Goal: Task Accomplishment & Management: Use online tool/utility

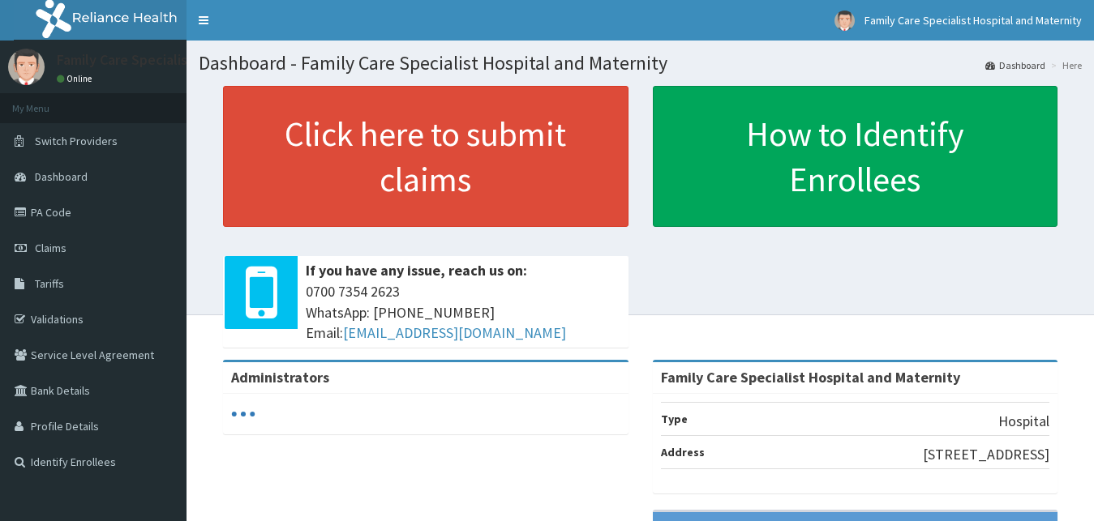
click at [46, 215] on link "PA Code" at bounding box center [93, 213] width 187 height 36
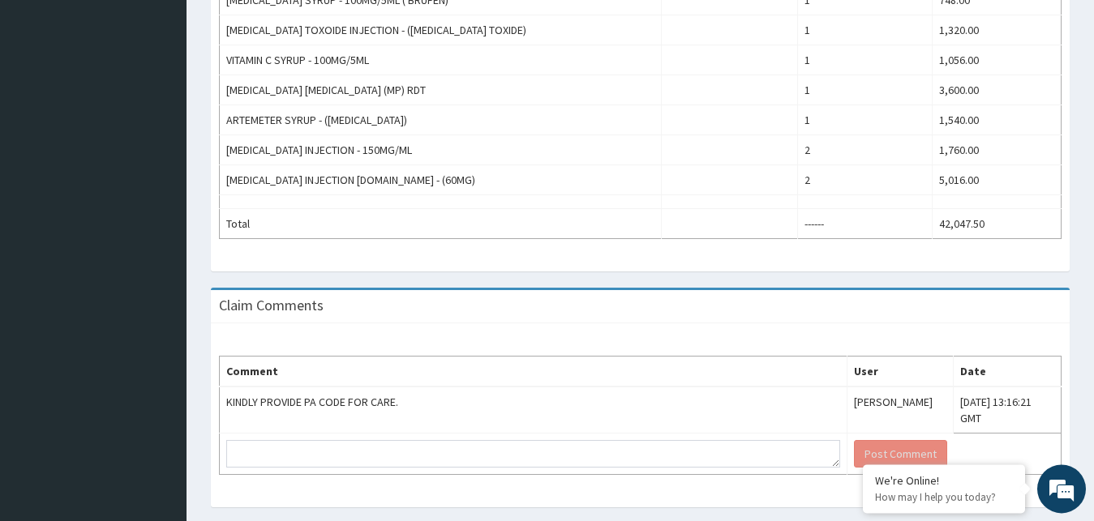
scroll to position [786, 0]
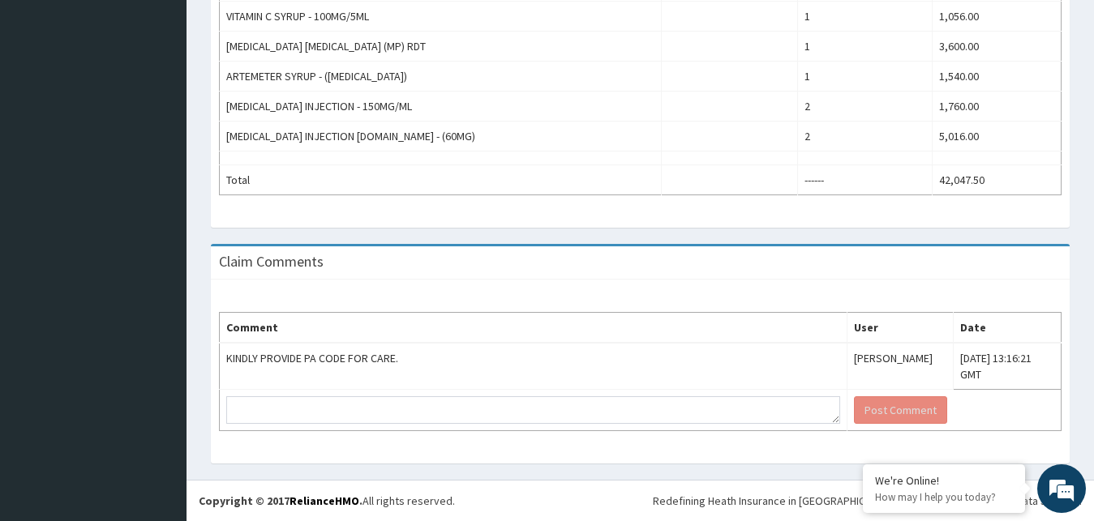
drag, startPoint x: 1102, startPoint y: 338, endPoint x: 1063, endPoint y: 368, distance: 49.1
click at [1063, 368] on div "Comment User Date KINDLY PROVIDE PA CODE FOR CARE. Okiemute Tracy-Oputa Tue, 16…" at bounding box center [640, 372] width 859 height 184
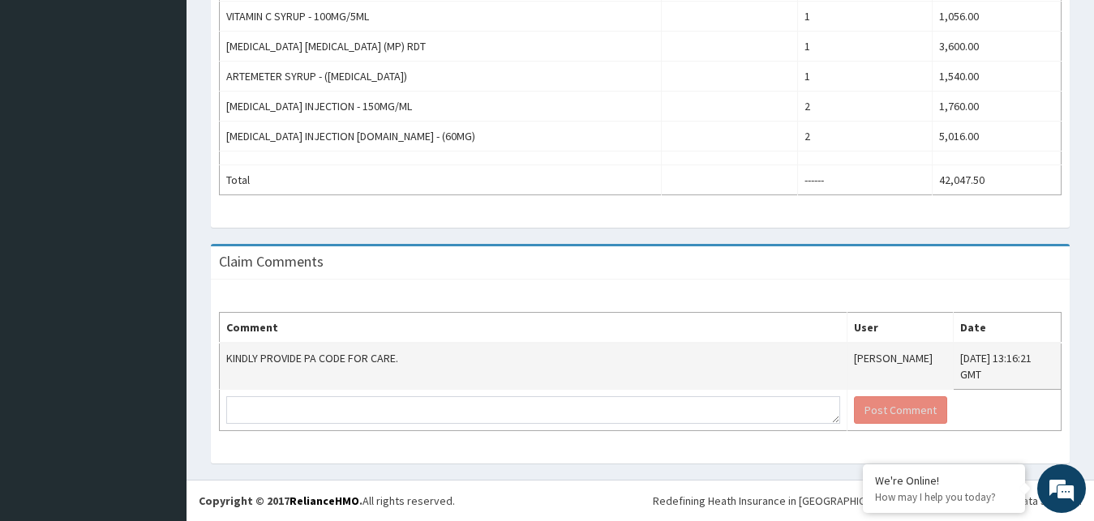
drag, startPoint x: 1063, startPoint y: 368, endPoint x: 1059, endPoint y: 358, distance: 10.5
click at [1059, 358] on div "Comment User Date KINDLY PROVIDE PA CODE FOR CARE. Okiemute Tracy-Oputa Tue, 16…" at bounding box center [640, 372] width 859 height 184
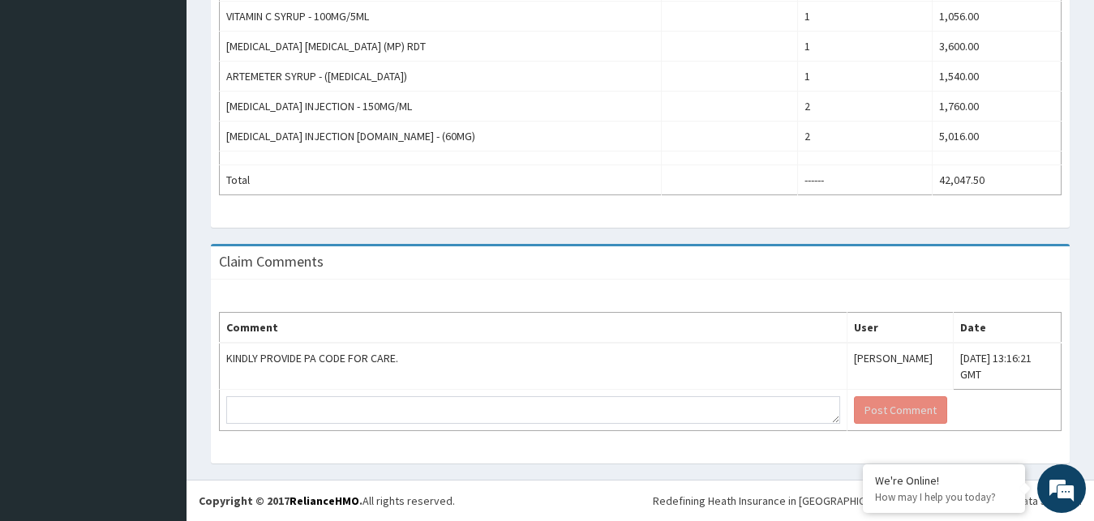
drag, startPoint x: 1059, startPoint y: 358, endPoint x: 1061, endPoint y: 333, distance: 25.3
click at [1061, 333] on div "Comment User Date KINDLY PROVIDE PA CODE FOR CARE. Okiemute Tracy-Oputa Tue, 16…" at bounding box center [640, 372] width 859 height 184
click at [1048, 286] on div "Comment User Date KINDLY PROVIDE PA CODE FOR CARE. Okiemute Tracy-Oputa Tue, 16…" at bounding box center [640, 372] width 859 height 184
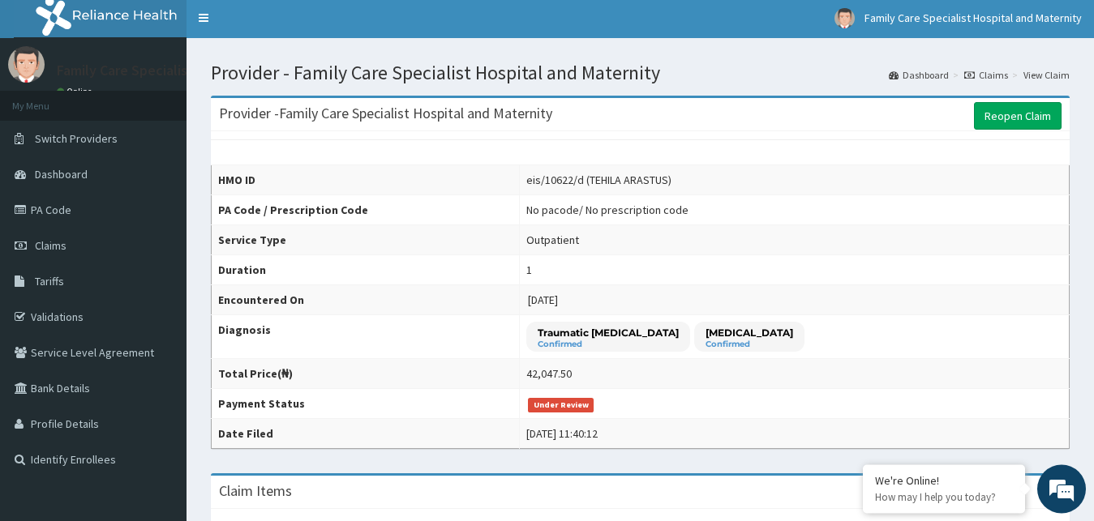
scroll to position [0, 0]
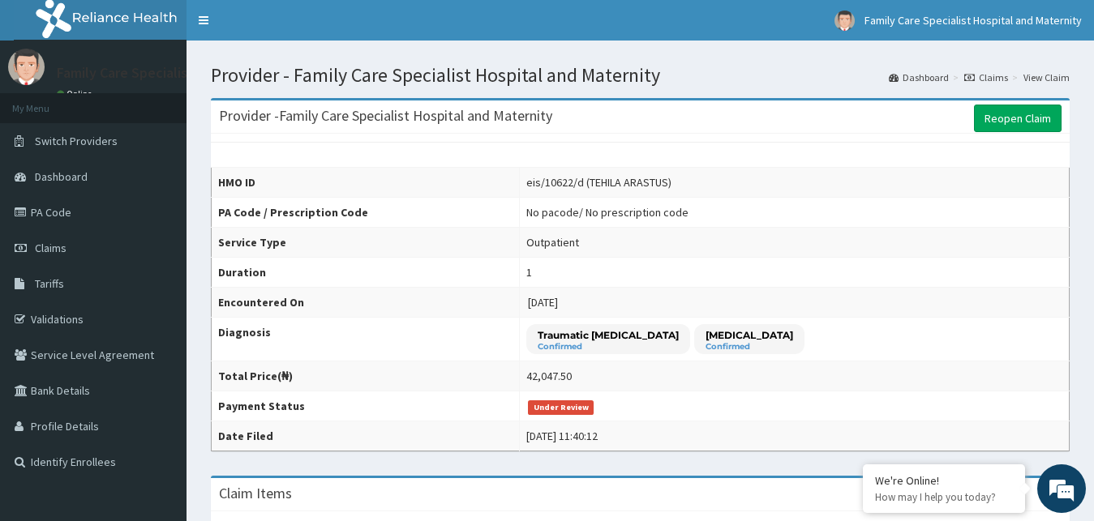
drag, startPoint x: 1103, startPoint y: 346, endPoint x: 1104, endPoint y: 21, distance: 325.2
click at [57, 208] on link "PA Code" at bounding box center [93, 213] width 187 height 36
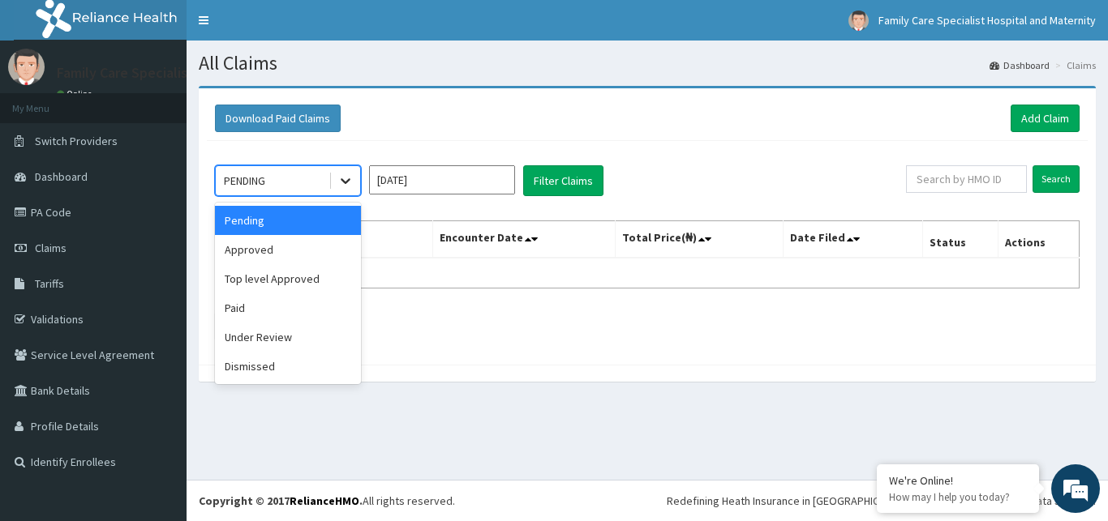
click at [349, 184] on icon at bounding box center [345, 181] width 16 height 16
click at [289, 252] on div "Approved" at bounding box center [288, 249] width 146 height 29
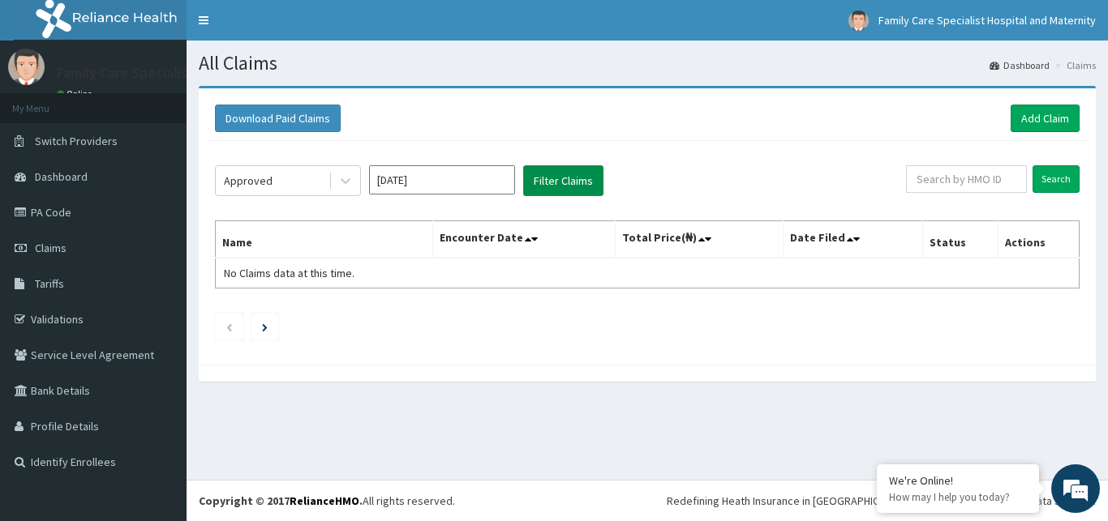
click at [547, 170] on button "Filter Claims" at bounding box center [563, 180] width 80 height 31
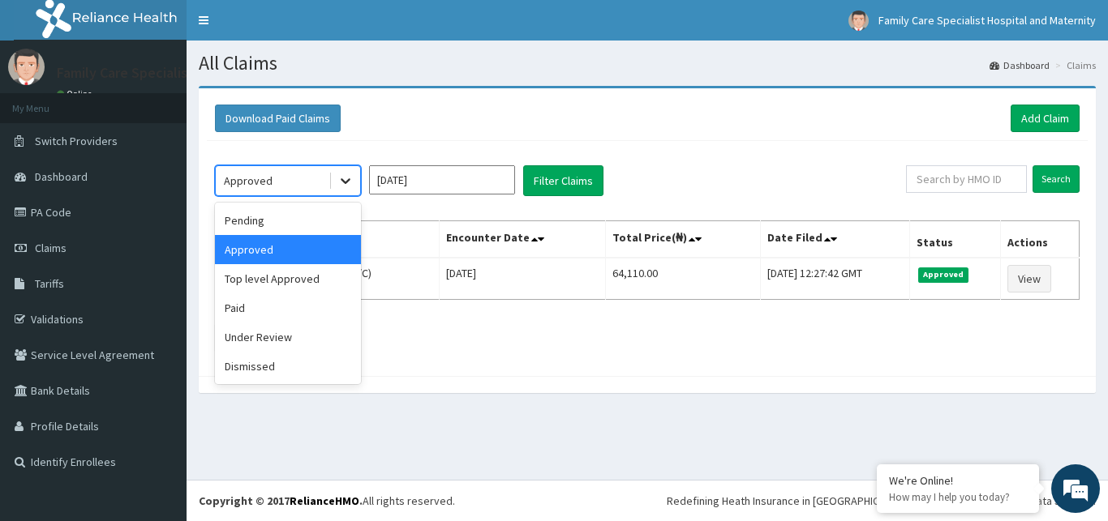
click at [345, 179] on icon at bounding box center [345, 181] width 16 height 16
click at [275, 287] on div "Top level Approved" at bounding box center [288, 278] width 146 height 29
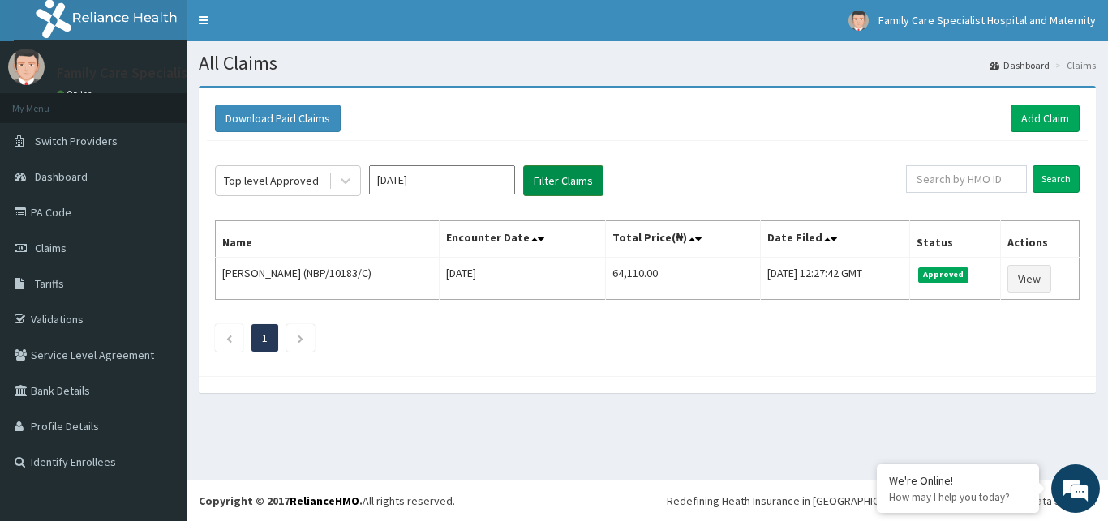
click at [560, 179] on button "Filter Claims" at bounding box center [563, 180] width 80 height 31
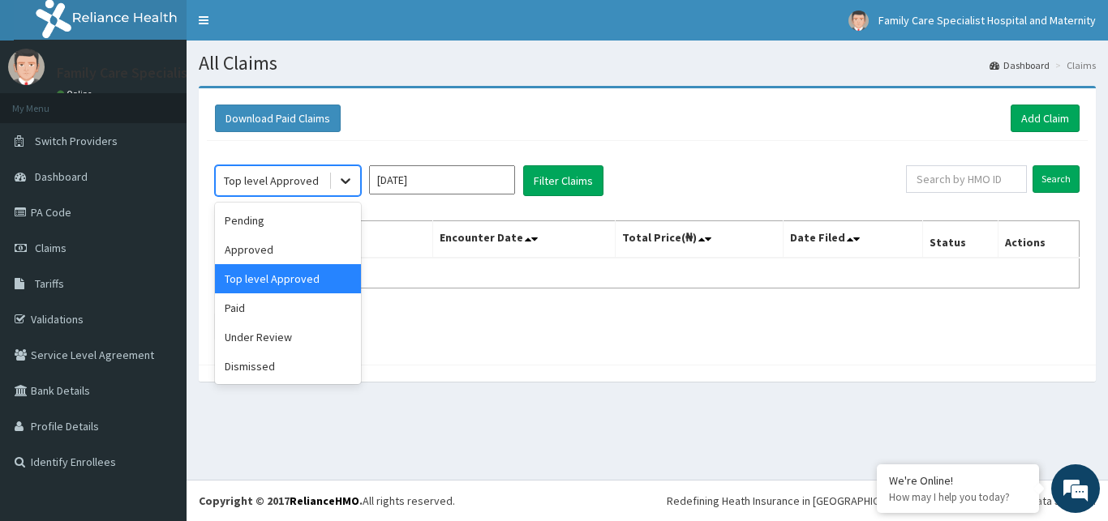
click at [345, 183] on icon at bounding box center [346, 182] width 10 height 6
click at [289, 304] on div "Paid" at bounding box center [288, 308] width 146 height 29
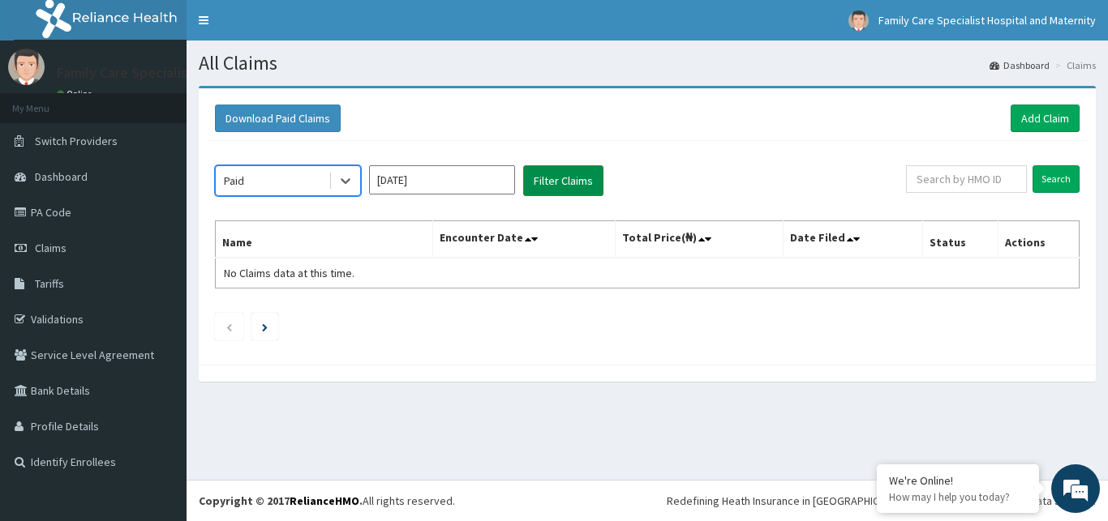
click at [550, 179] on button "Filter Claims" at bounding box center [563, 180] width 80 height 31
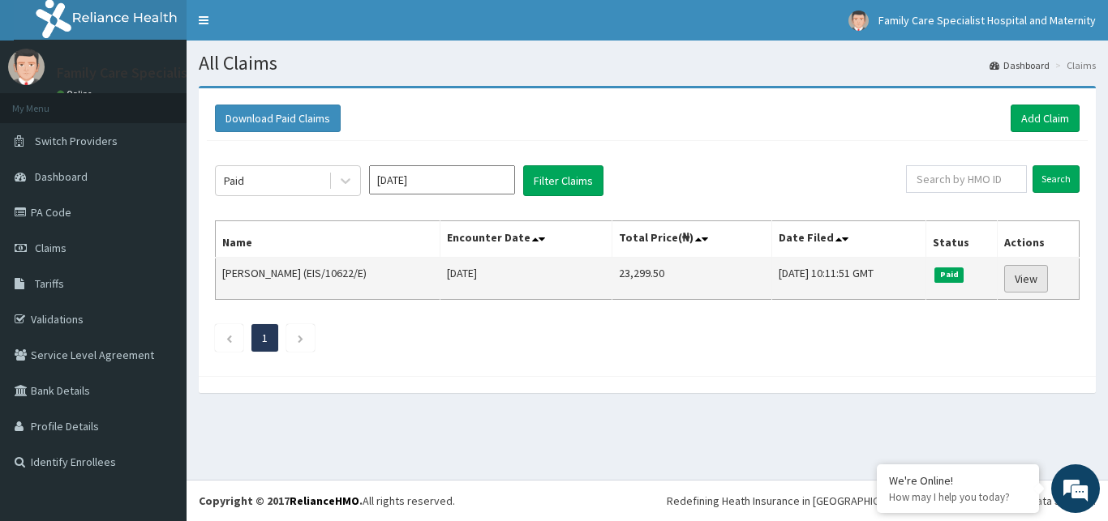
click at [1032, 280] on link "View" at bounding box center [1026, 279] width 44 height 28
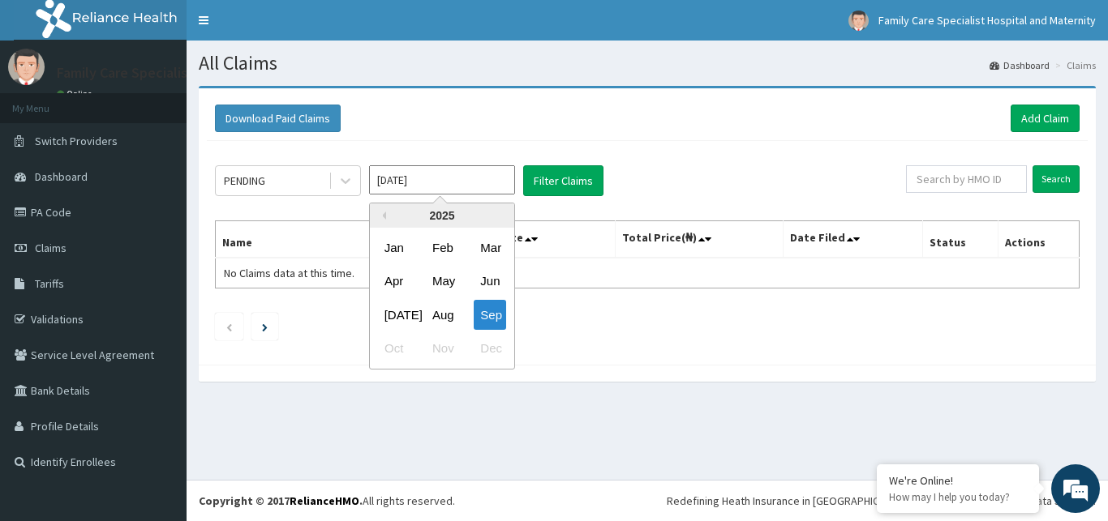
click at [395, 185] on input "[DATE]" at bounding box center [442, 179] width 146 height 29
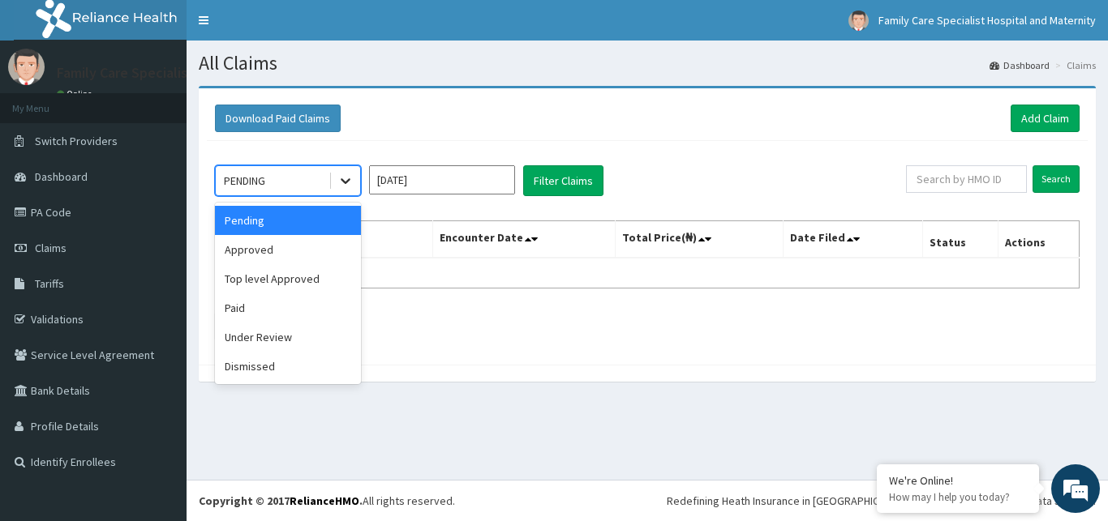
click at [341, 182] on icon at bounding box center [345, 181] width 16 height 16
click at [268, 366] on div "Dismissed" at bounding box center [288, 366] width 146 height 29
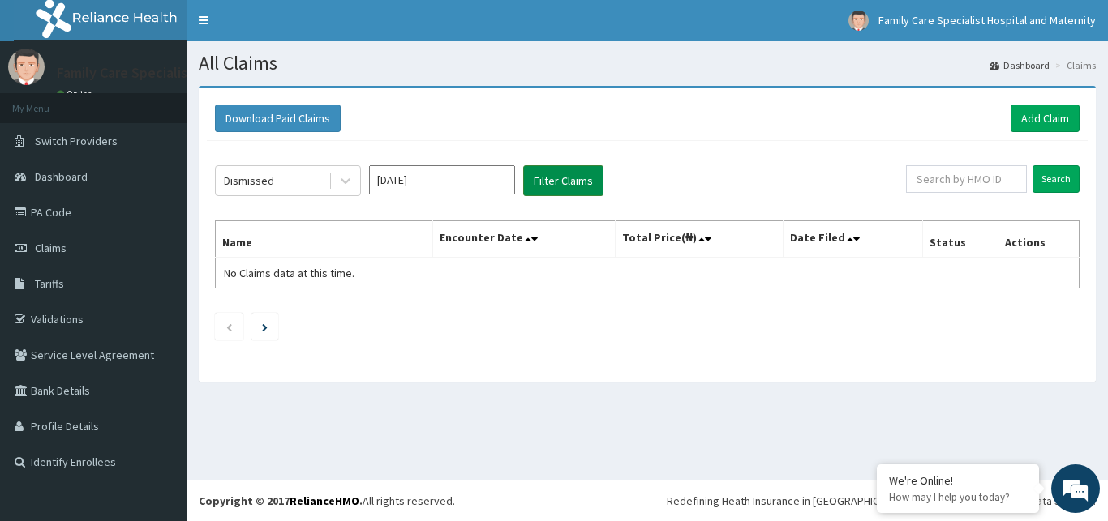
click at [547, 190] on button "Filter Claims" at bounding box center [563, 180] width 80 height 31
click at [346, 187] on icon at bounding box center [345, 181] width 16 height 16
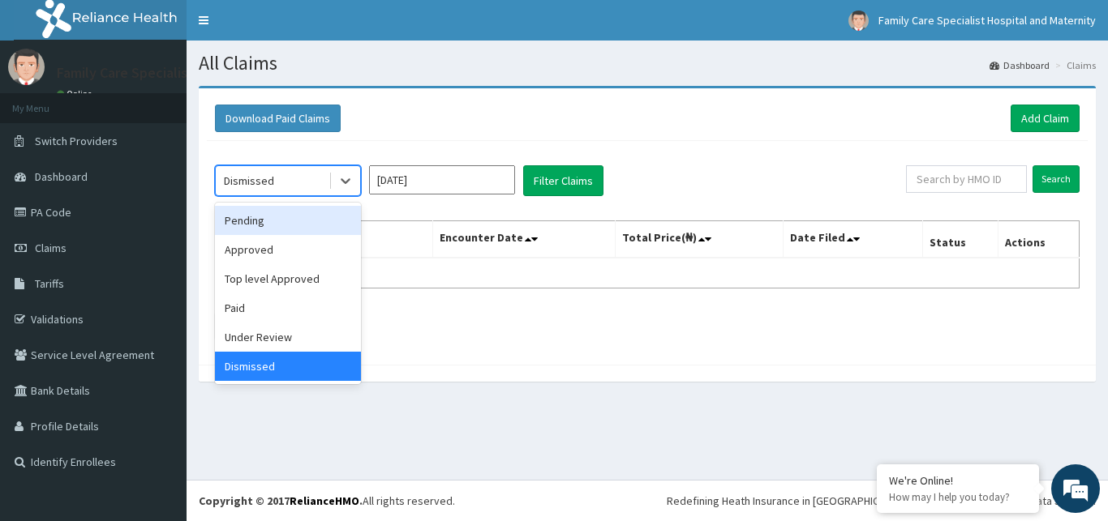
click at [320, 218] on div "Pending" at bounding box center [288, 220] width 146 height 29
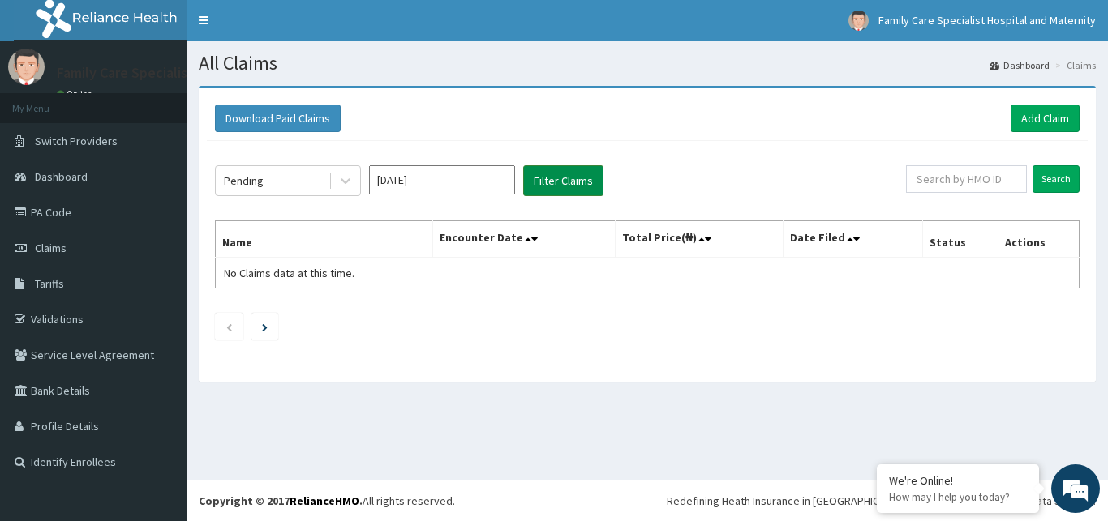
click at [526, 181] on button "Filter Claims" at bounding box center [563, 180] width 80 height 31
click at [343, 179] on icon at bounding box center [345, 181] width 16 height 16
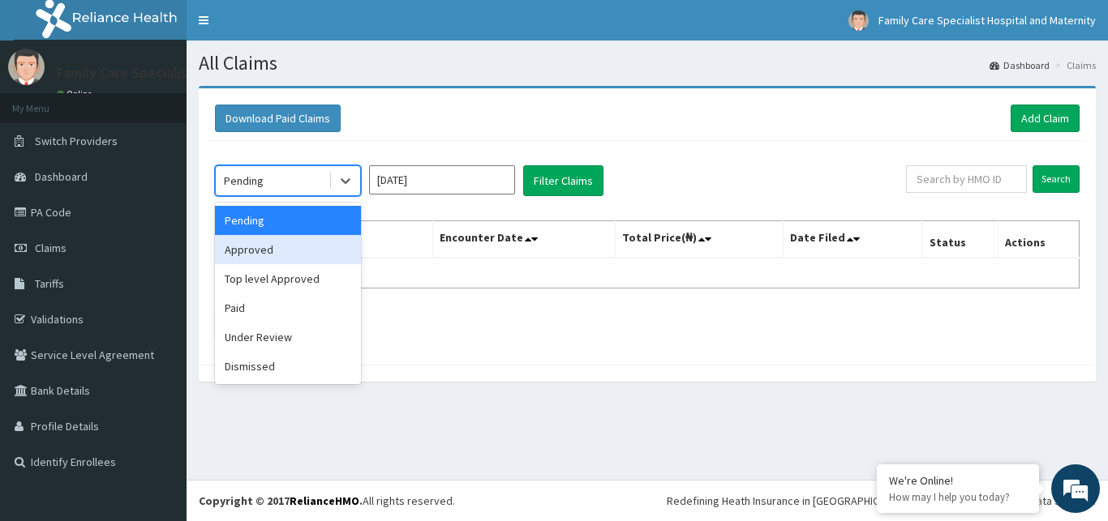
click at [299, 255] on div "Approved" at bounding box center [288, 249] width 146 height 29
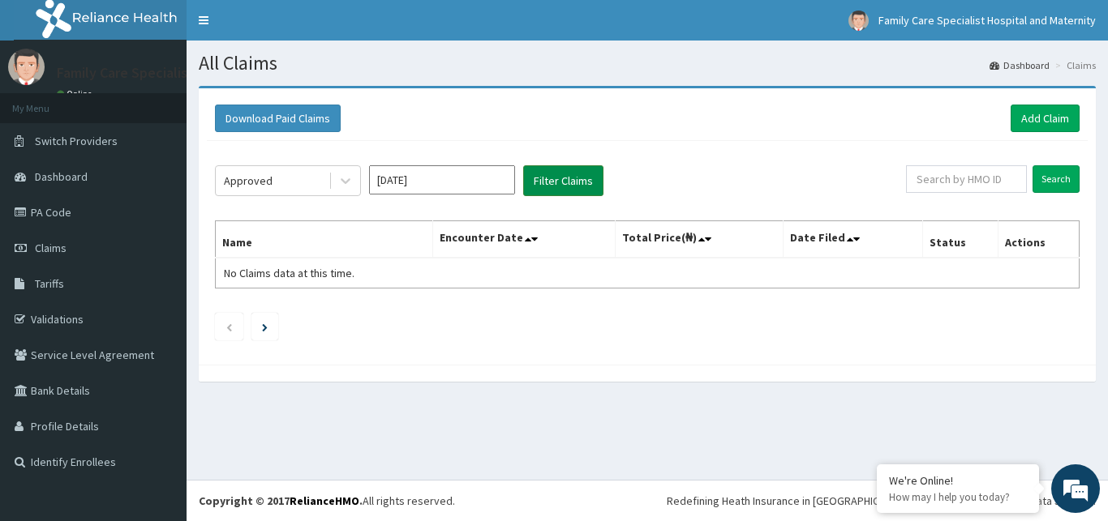
click at [572, 186] on button "Filter Claims" at bounding box center [563, 180] width 80 height 31
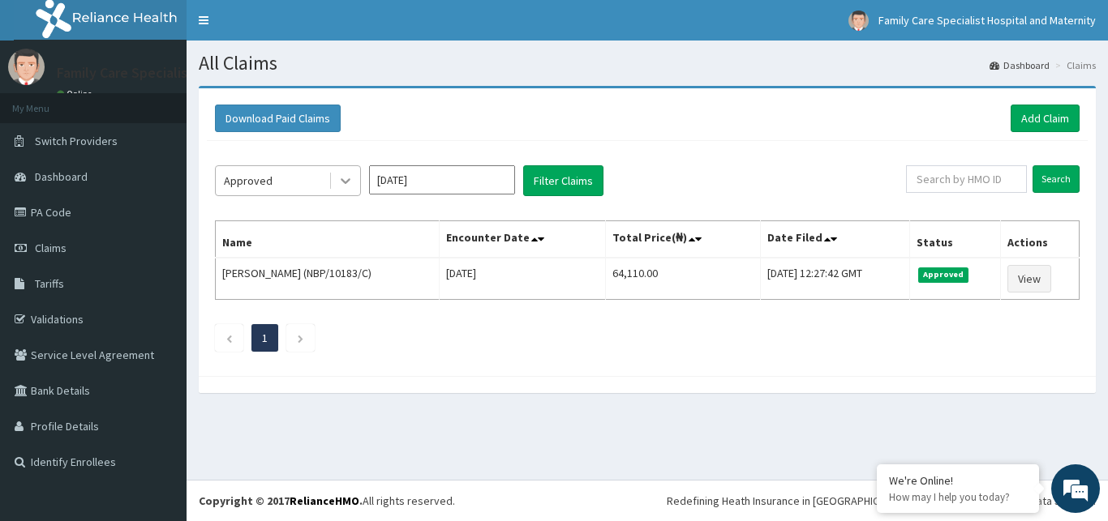
click at [341, 184] on icon at bounding box center [345, 181] width 16 height 16
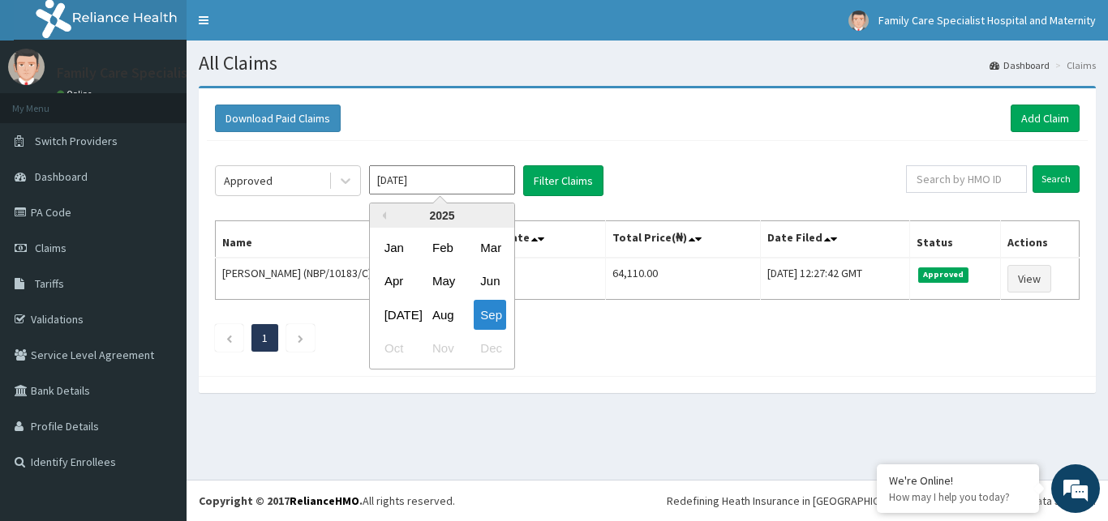
click at [498, 181] on input "Sep 2025" at bounding box center [442, 179] width 146 height 29
click at [443, 319] on div "Aug" at bounding box center [442, 315] width 32 height 30
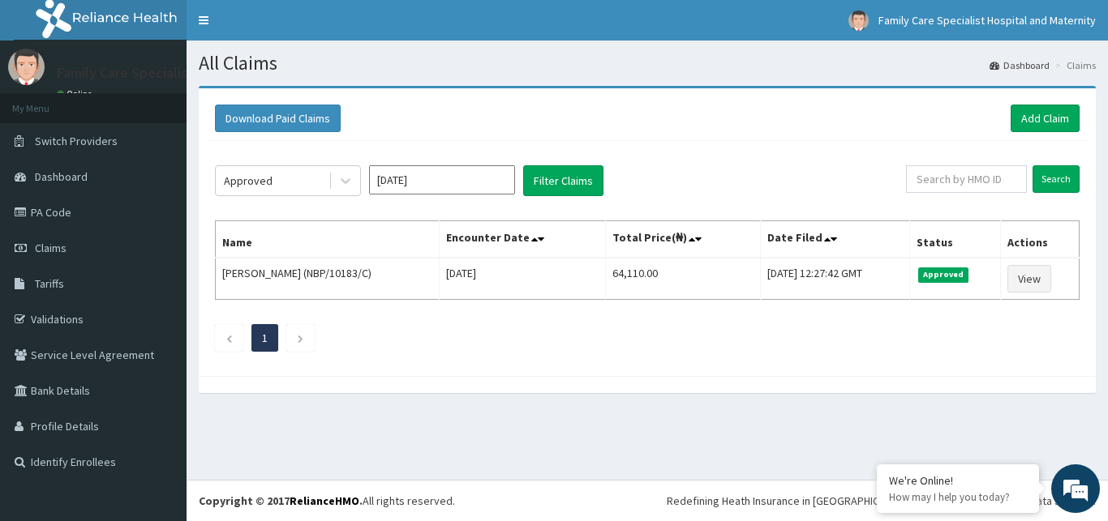
type input "Aug 2025"
click at [579, 168] on button "Filter Claims" at bounding box center [563, 180] width 80 height 31
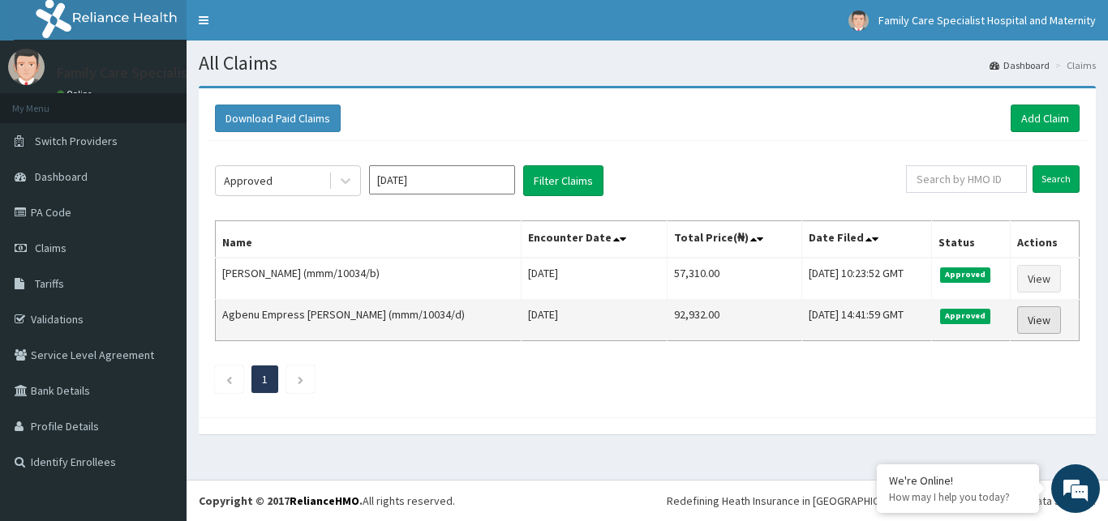
click at [1045, 319] on link "View" at bounding box center [1039, 321] width 44 height 28
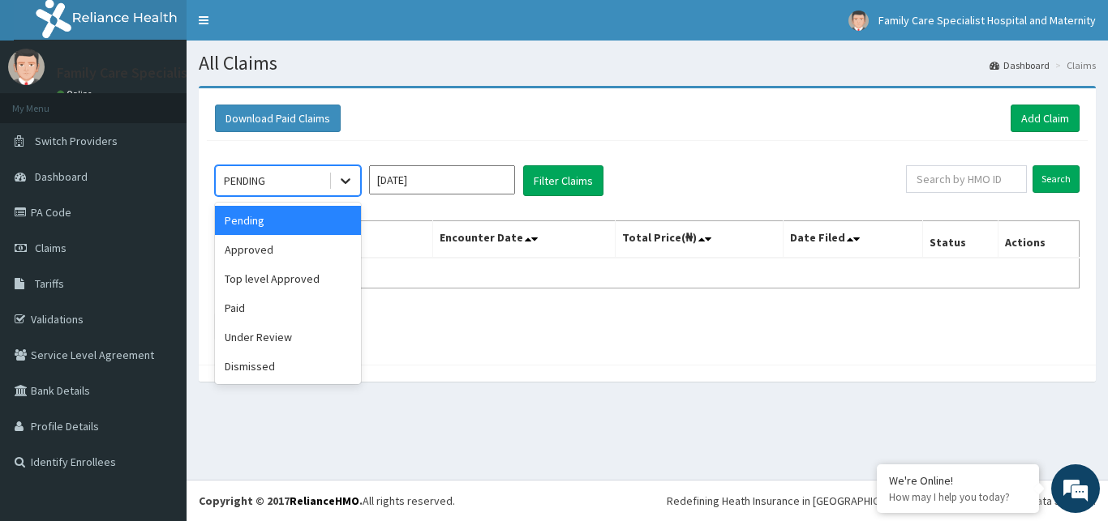
click at [347, 184] on icon at bounding box center [345, 181] width 16 height 16
click at [302, 256] on div "Approved" at bounding box center [288, 249] width 146 height 29
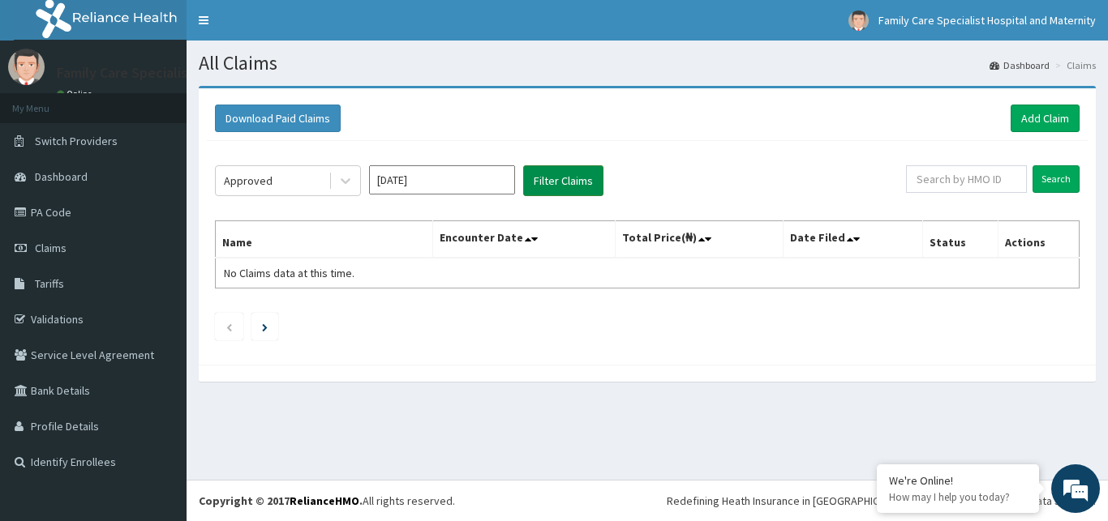
click at [556, 179] on button "Filter Claims" at bounding box center [563, 180] width 80 height 31
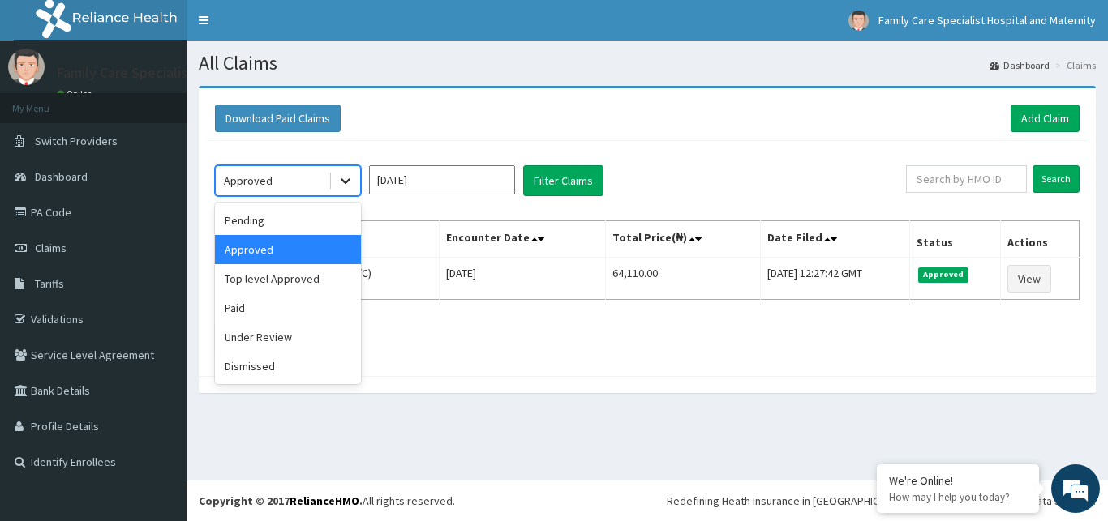
click at [344, 182] on icon at bounding box center [346, 182] width 10 height 6
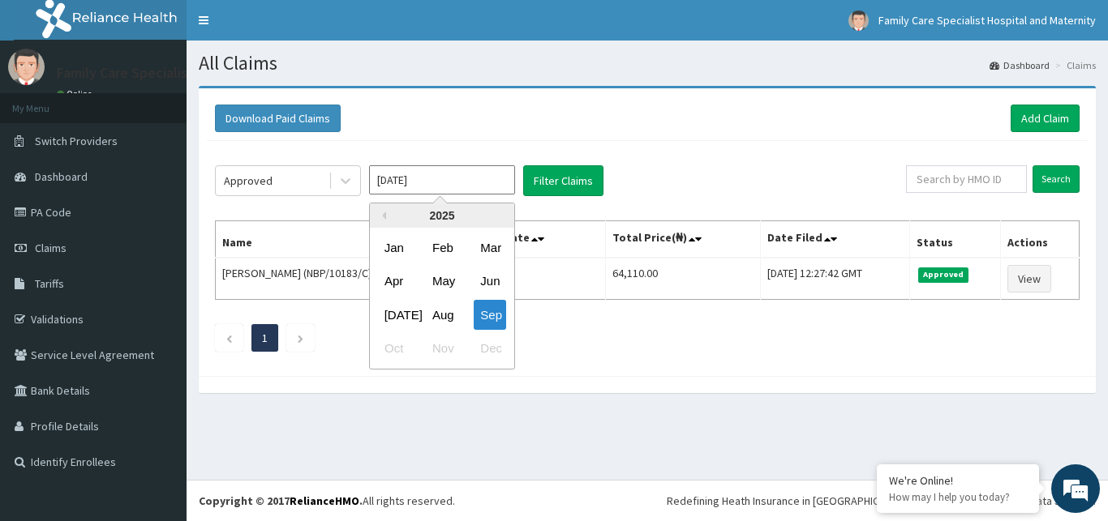
click at [420, 182] on input "[DATE]" at bounding box center [442, 179] width 146 height 29
click at [395, 309] on div "Jul" at bounding box center [394, 315] width 32 height 30
type input "Jul 2025"
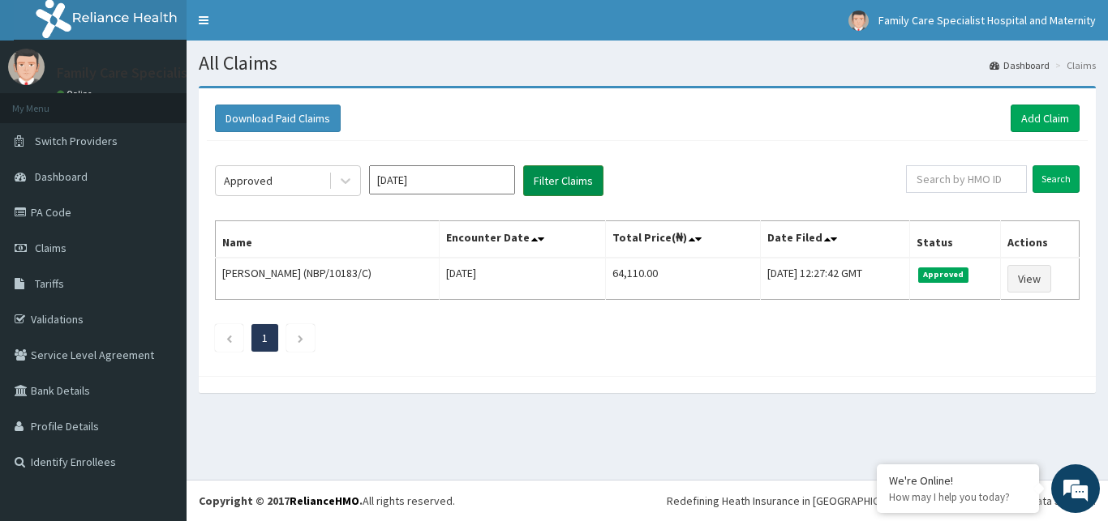
click at [550, 171] on button "Filter Claims" at bounding box center [563, 180] width 80 height 31
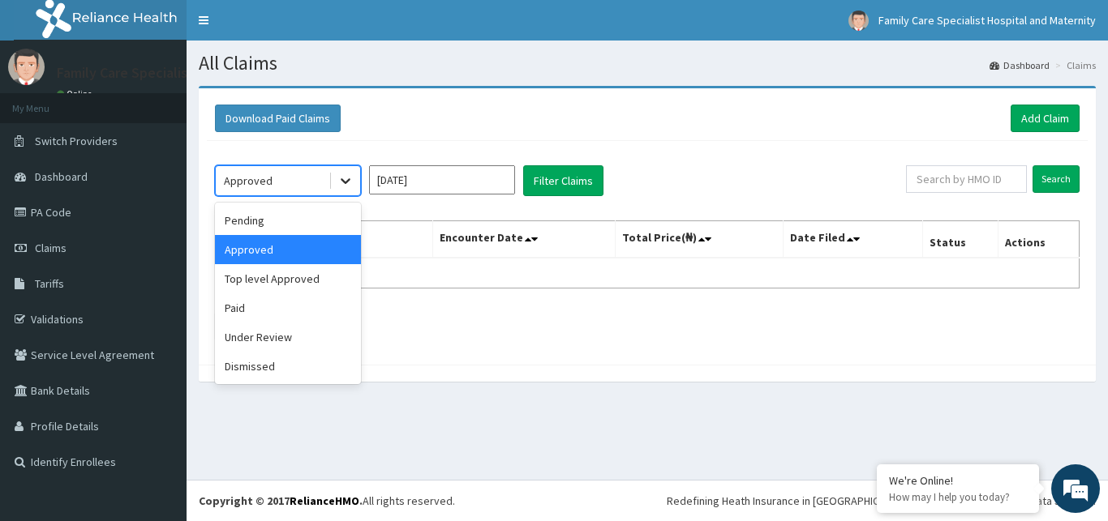
click at [343, 185] on icon at bounding box center [345, 181] width 16 height 16
click at [320, 223] on div "Pending" at bounding box center [288, 220] width 146 height 29
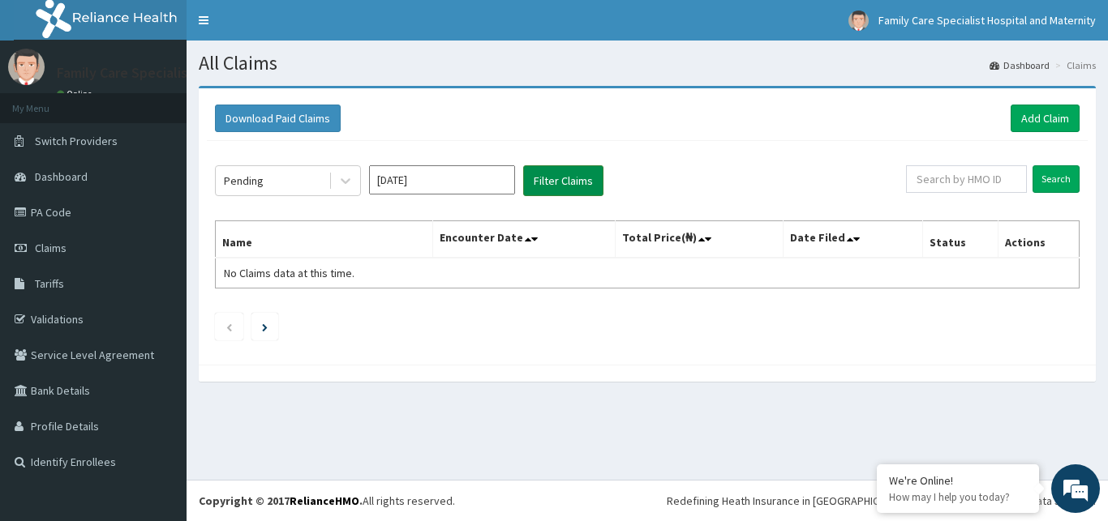
click at [551, 178] on button "Filter Claims" at bounding box center [563, 180] width 80 height 31
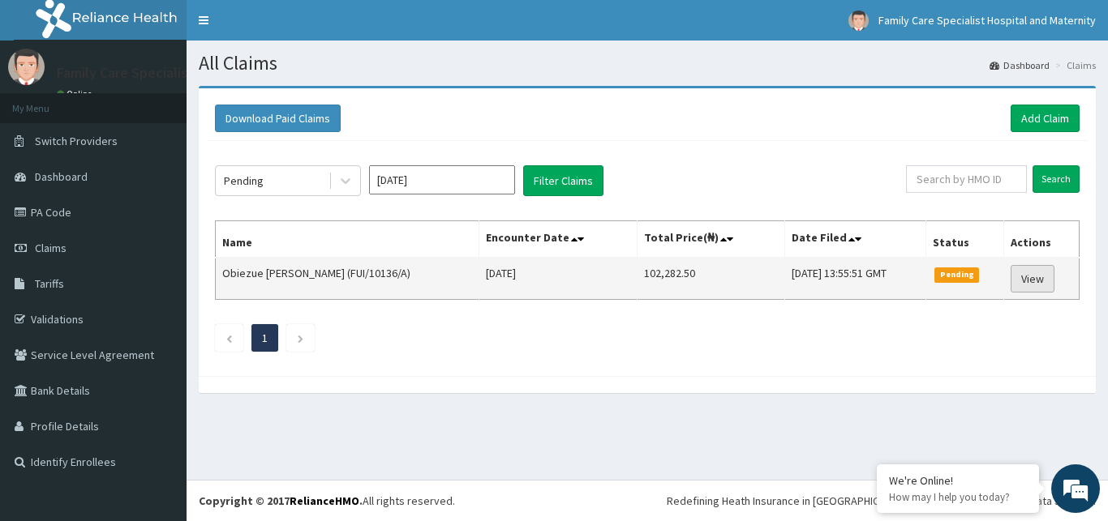
click at [1037, 276] on link "View" at bounding box center [1032, 279] width 44 height 28
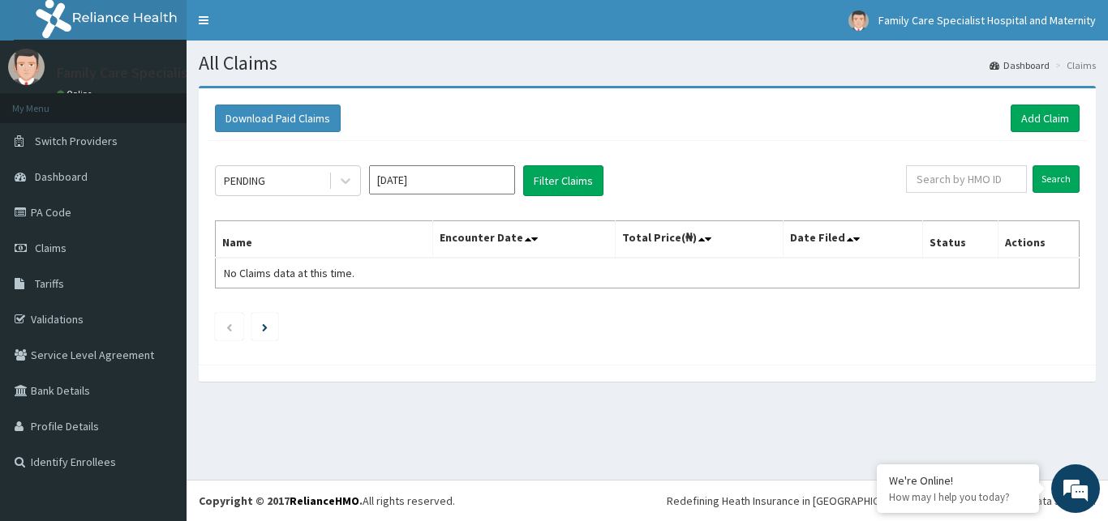
click at [400, 177] on input "[DATE]" at bounding box center [442, 179] width 146 height 29
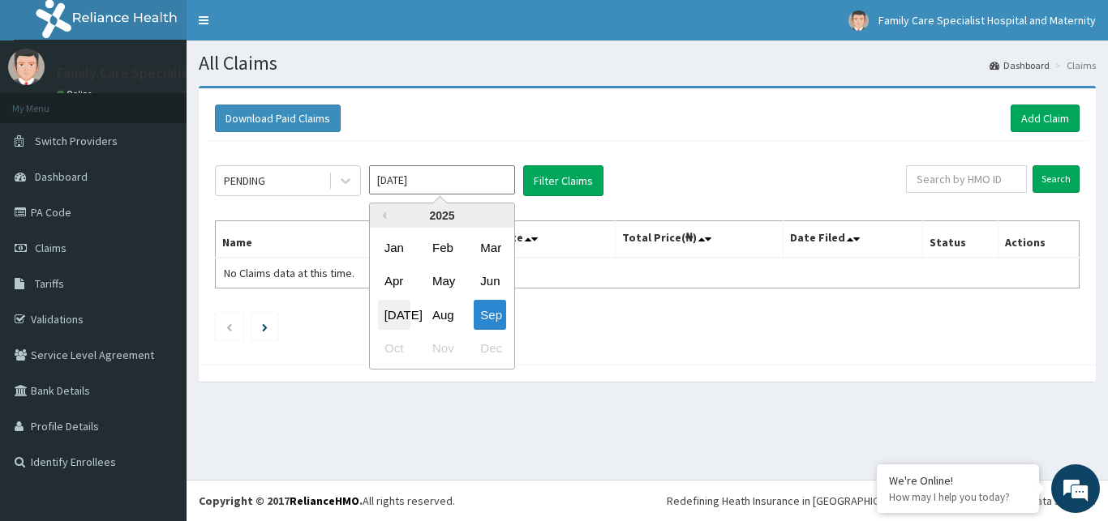
click at [393, 314] on div "[DATE]" at bounding box center [394, 315] width 32 height 30
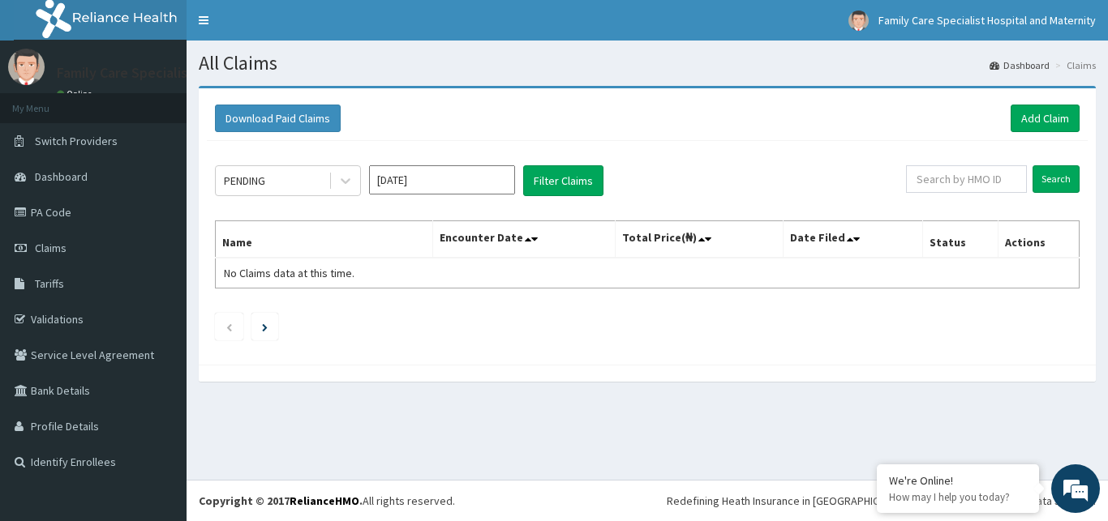
type input "[DATE]"
click at [556, 175] on button "Filter Claims" at bounding box center [563, 180] width 80 height 31
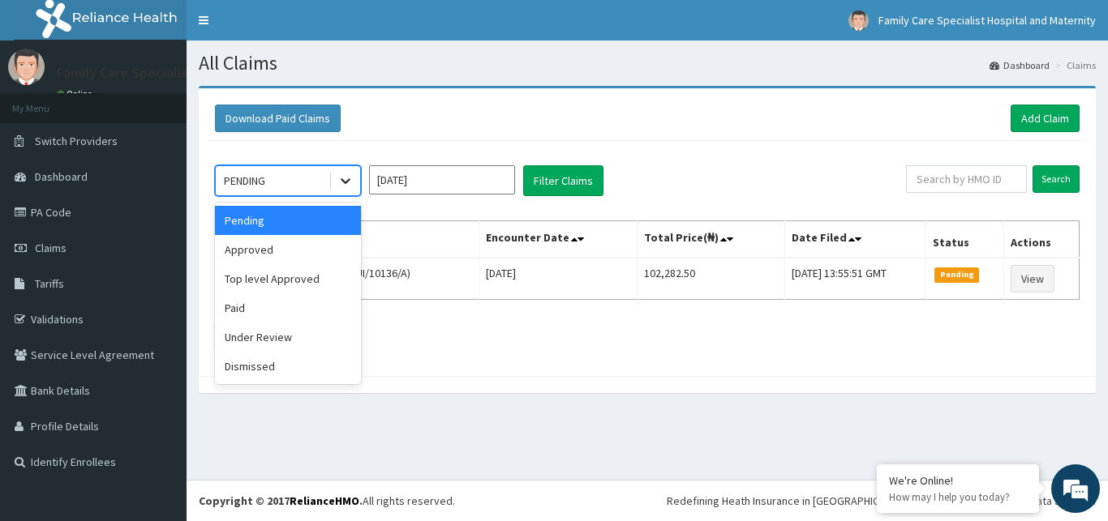
click at [345, 186] on icon at bounding box center [345, 181] width 16 height 16
click at [301, 249] on div "Approved" at bounding box center [288, 249] width 146 height 29
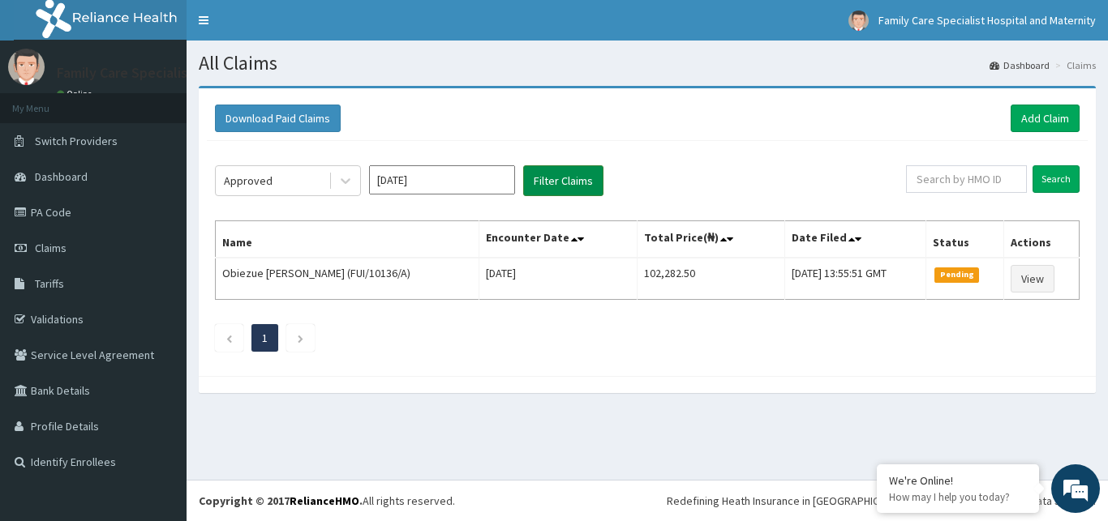
click at [564, 183] on button "Filter Claims" at bounding box center [563, 180] width 80 height 31
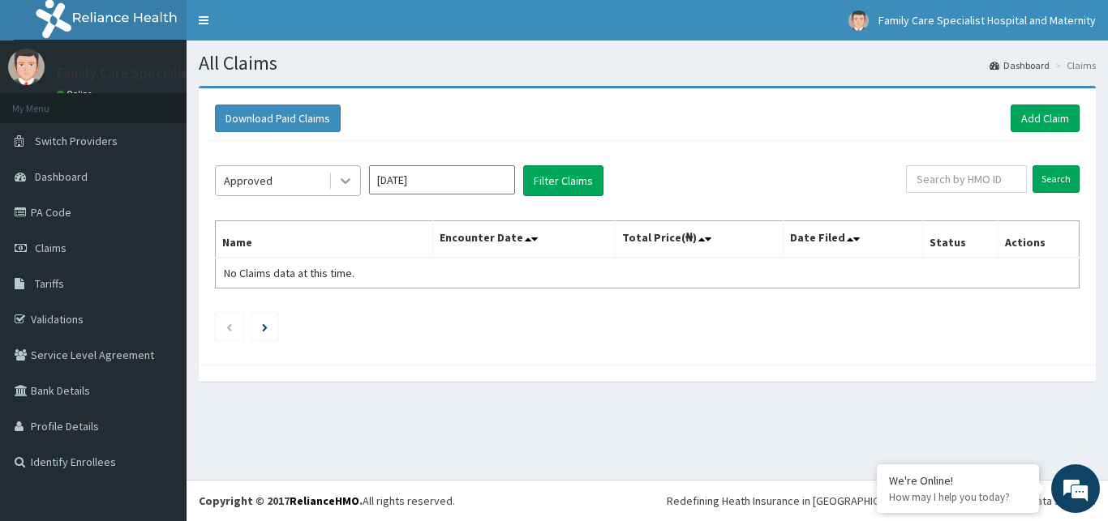
click at [344, 190] on div at bounding box center [345, 180] width 29 height 29
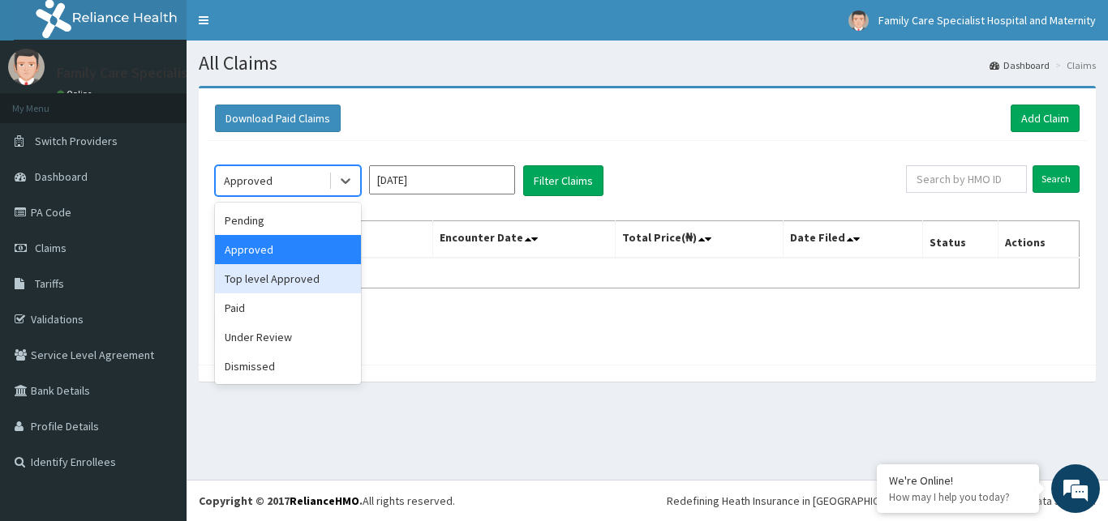
click at [308, 286] on div "Top level Approved" at bounding box center [288, 278] width 146 height 29
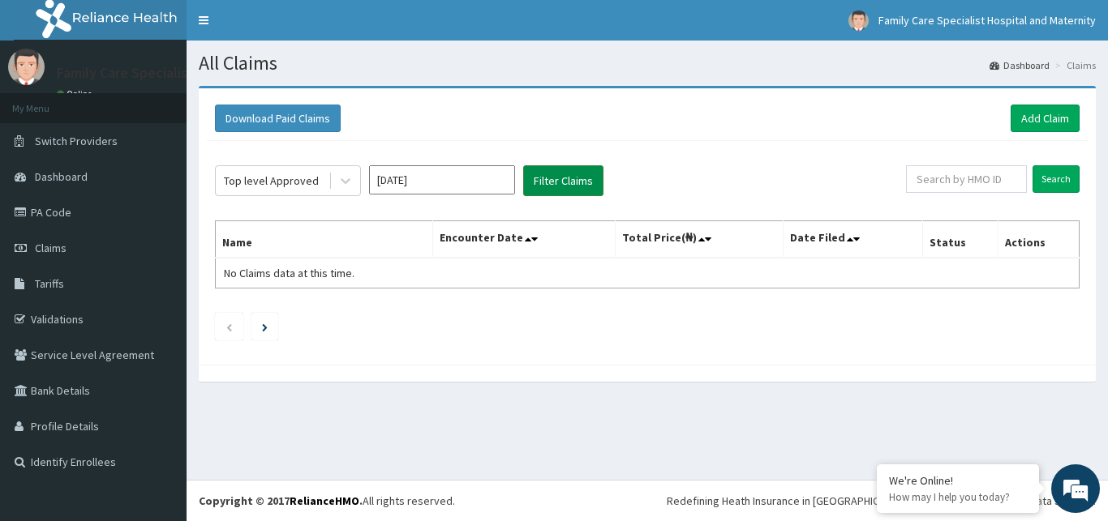
click at [551, 181] on button "Filter Claims" at bounding box center [563, 180] width 80 height 31
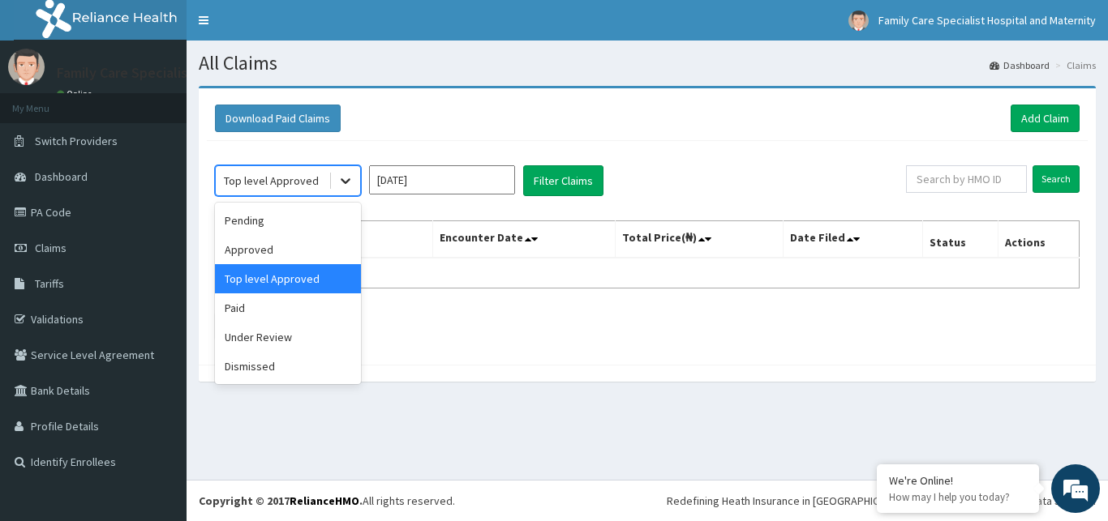
click at [346, 181] on icon at bounding box center [345, 181] width 16 height 16
click at [277, 315] on div "Paid" at bounding box center [288, 308] width 146 height 29
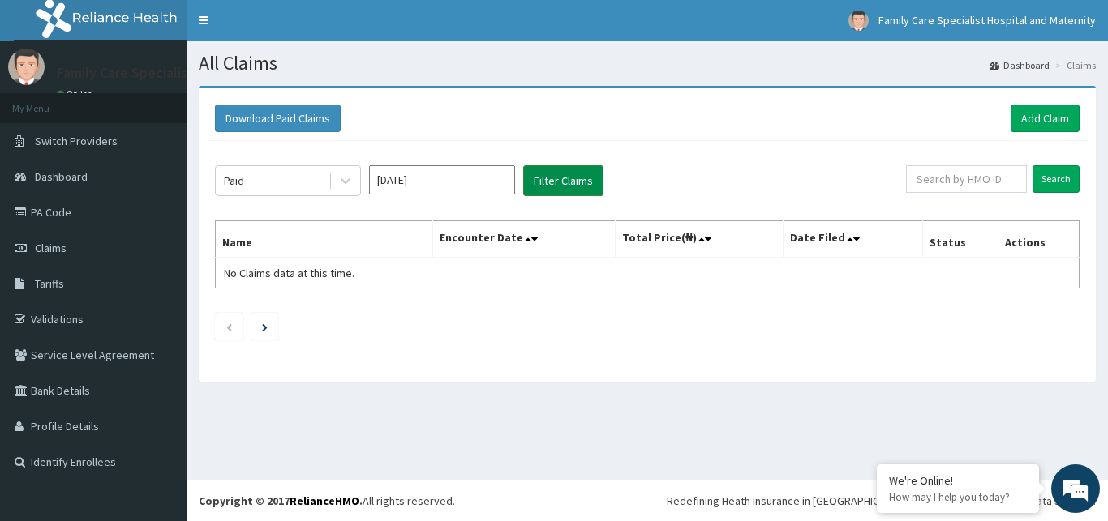
click at [564, 182] on button "Filter Claims" at bounding box center [563, 180] width 80 height 31
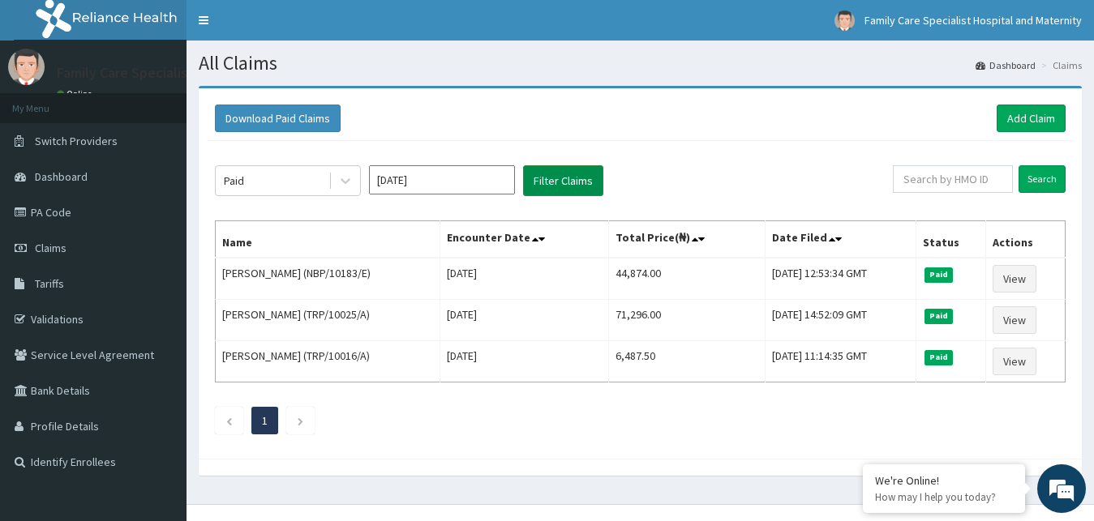
click at [564, 182] on button "Filter Claims" at bounding box center [563, 180] width 80 height 31
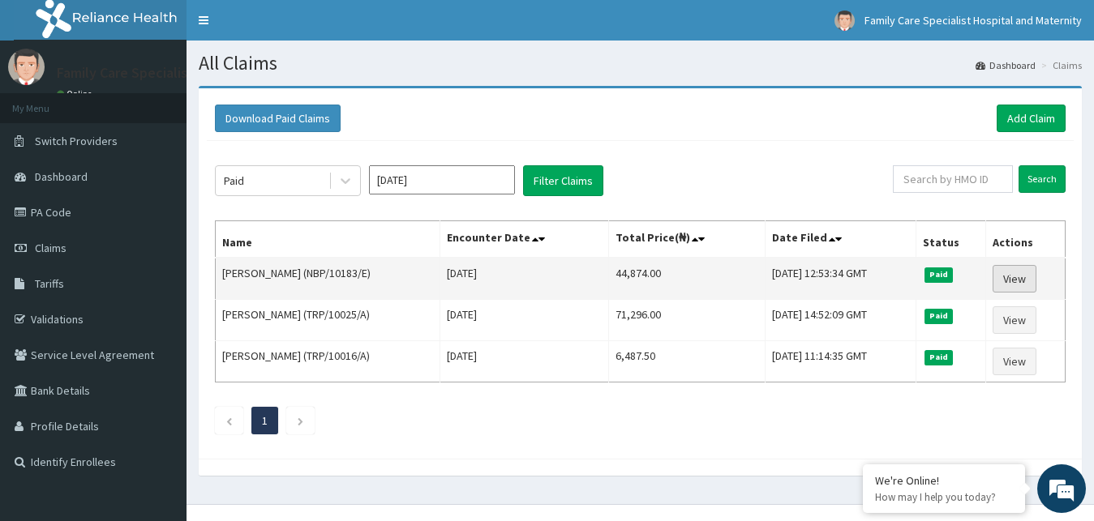
click at [1025, 278] on link "View" at bounding box center [1015, 279] width 44 height 28
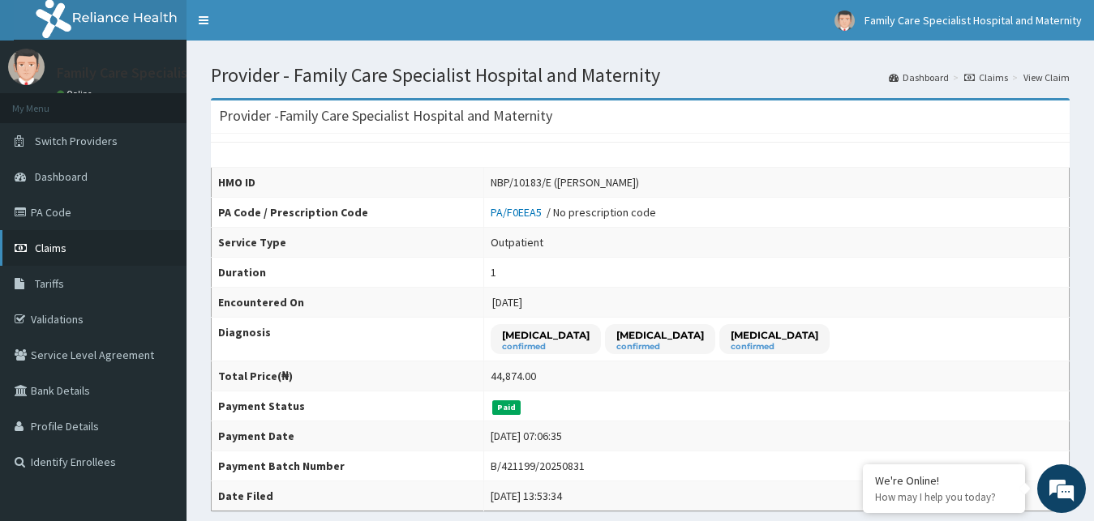
click at [48, 246] on span "Claims" at bounding box center [51, 248] width 32 height 15
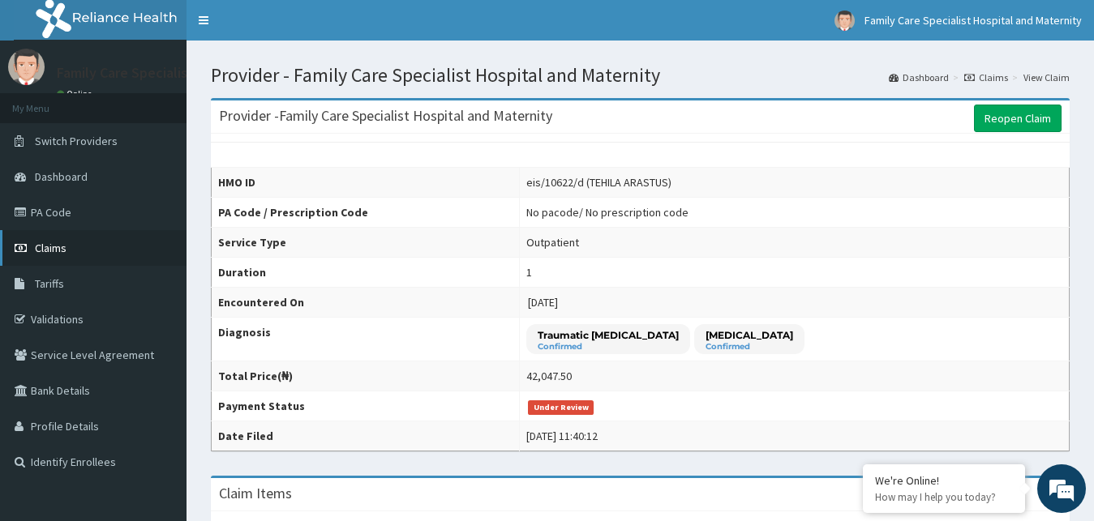
click at [61, 254] on span "Claims" at bounding box center [51, 248] width 32 height 15
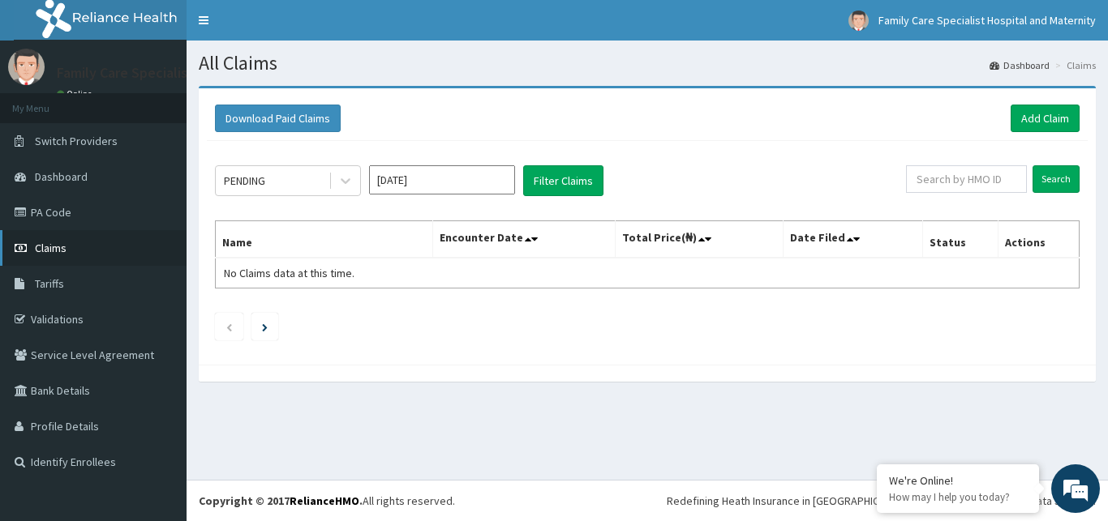
click at [45, 243] on span "Claims" at bounding box center [51, 248] width 32 height 15
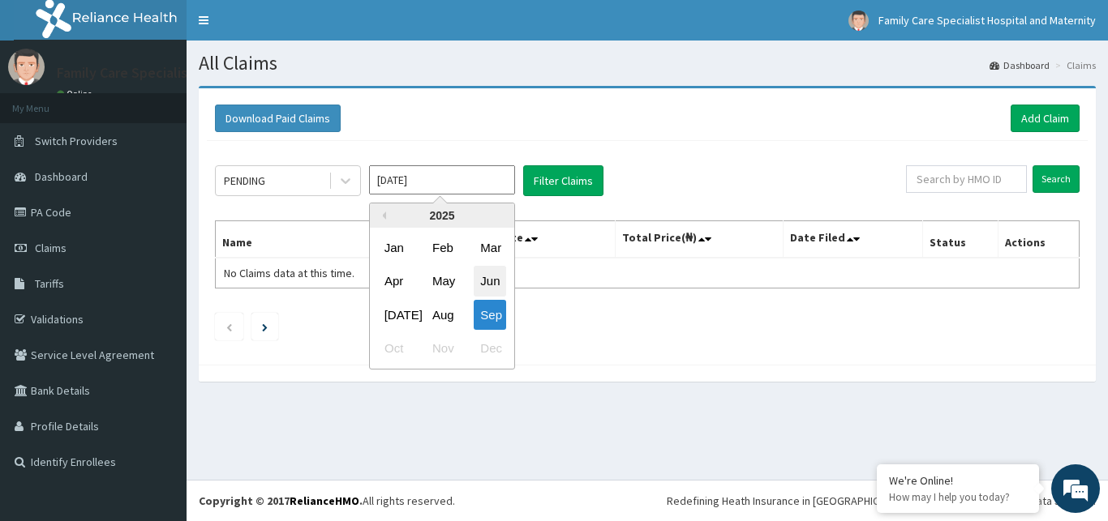
click at [487, 279] on div "Jun" at bounding box center [490, 282] width 32 height 30
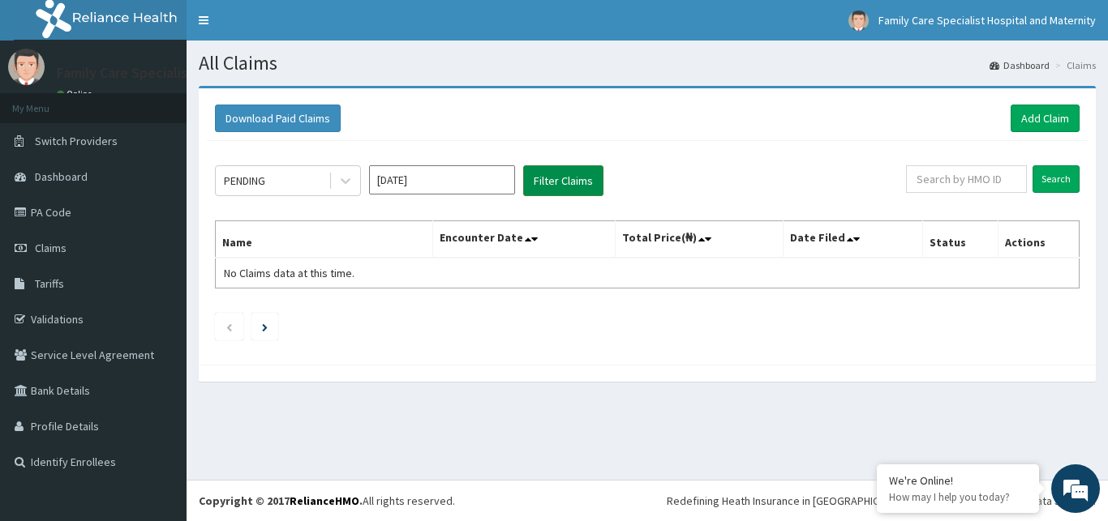
click at [566, 180] on button "Filter Claims" at bounding box center [563, 180] width 80 height 31
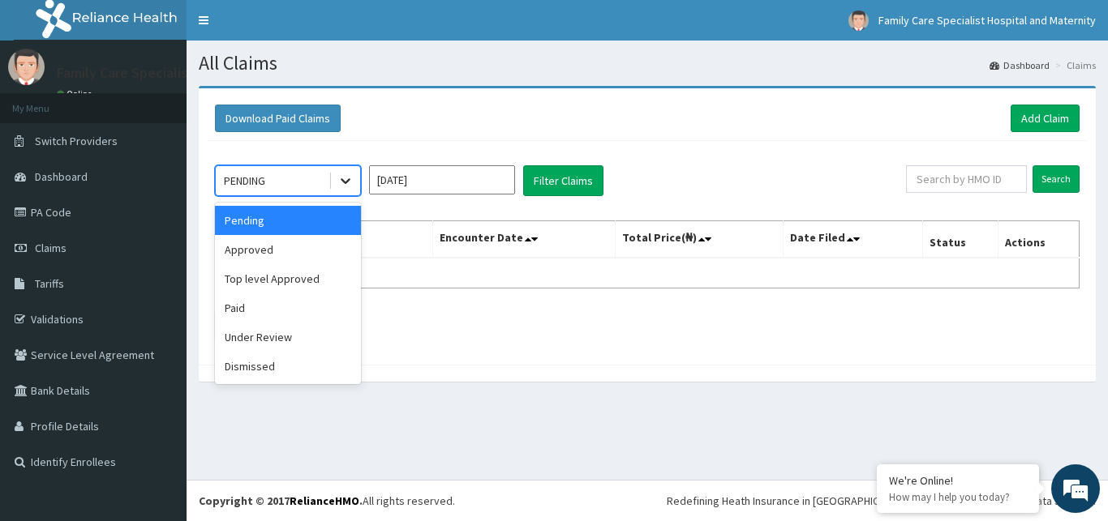
click at [341, 185] on icon at bounding box center [345, 181] width 16 height 16
click at [260, 251] on div "Approved" at bounding box center [288, 249] width 146 height 29
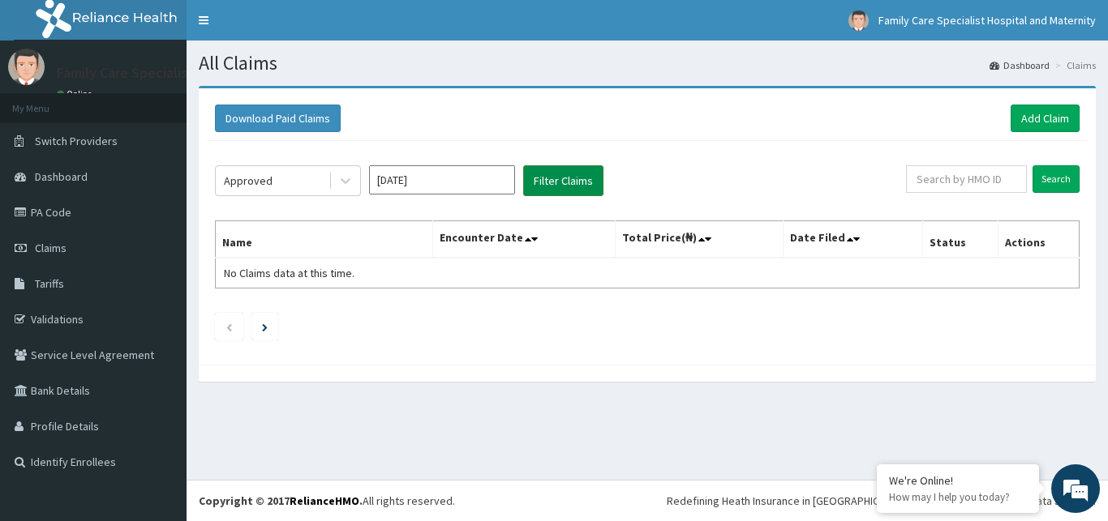
click at [549, 186] on button "Filter Claims" at bounding box center [563, 180] width 80 height 31
click at [561, 177] on button "Filter Claims" at bounding box center [563, 180] width 80 height 31
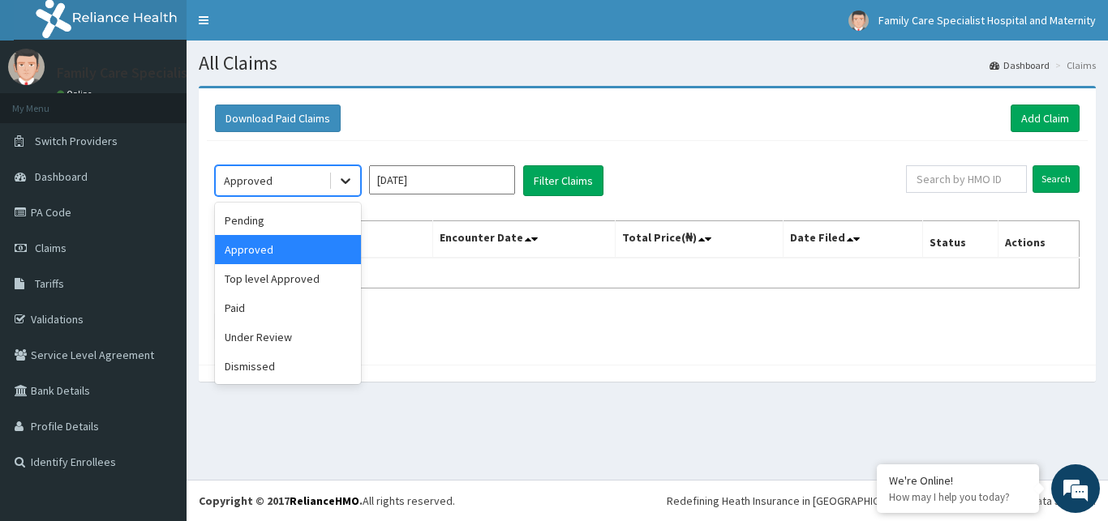
click at [343, 180] on icon at bounding box center [346, 182] width 10 height 6
click at [253, 307] on div "Paid" at bounding box center [288, 308] width 146 height 29
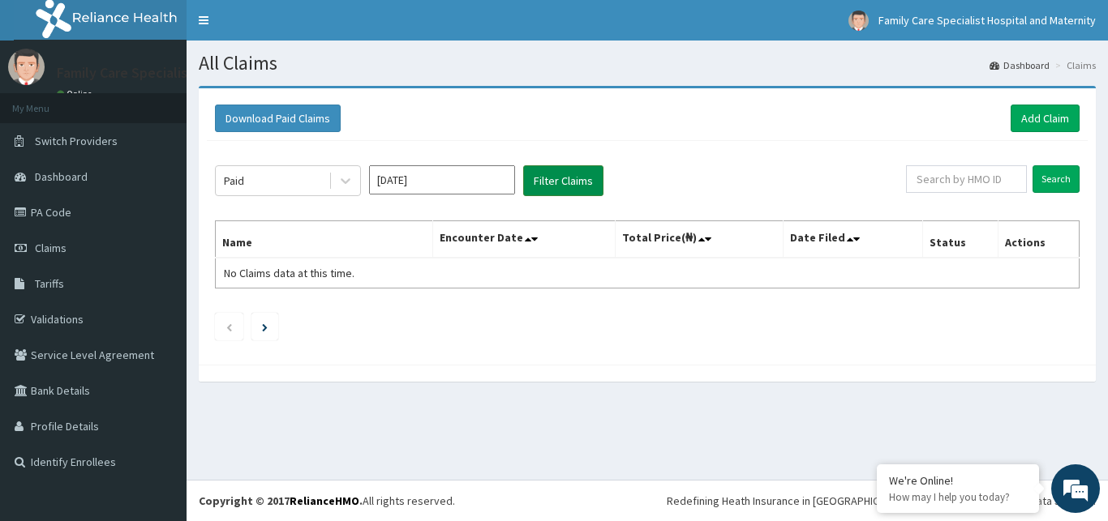
click at [552, 178] on button "Filter Claims" at bounding box center [563, 180] width 80 height 31
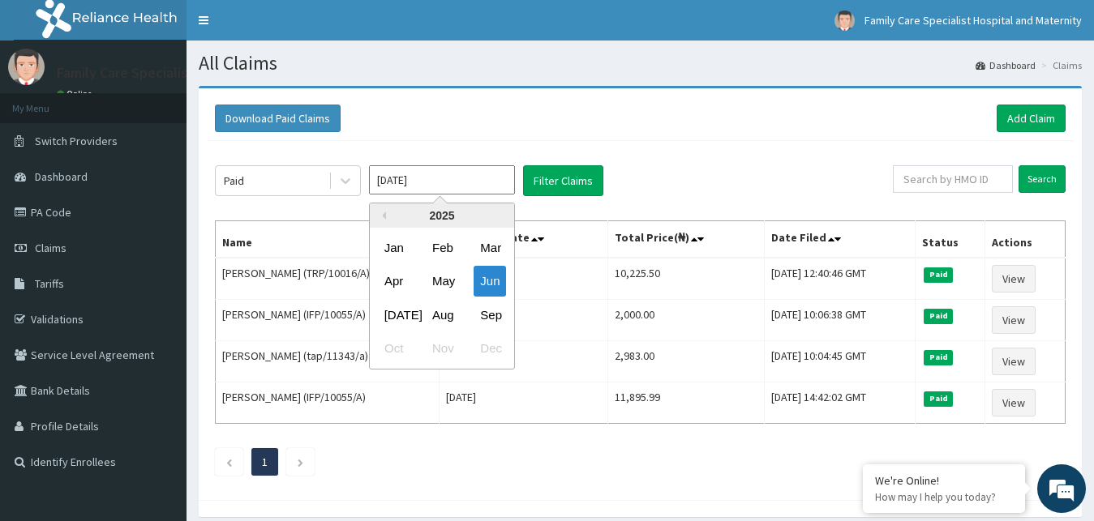
click at [436, 185] on input "Jun 2025" at bounding box center [442, 179] width 146 height 29
click at [392, 315] on div "Jul" at bounding box center [394, 315] width 32 height 30
type input "Jul 2025"
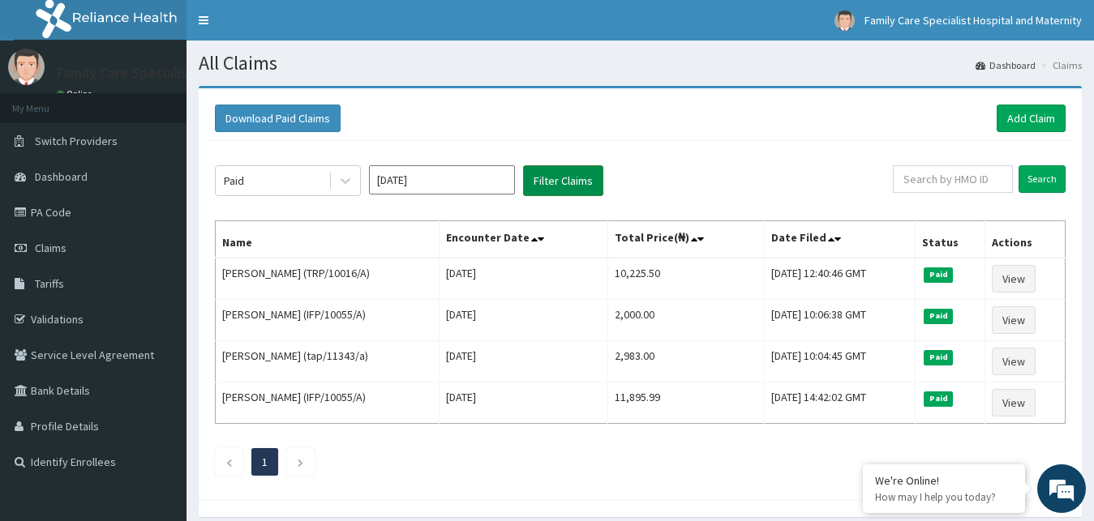
click at [555, 178] on button "Filter Claims" at bounding box center [563, 180] width 80 height 31
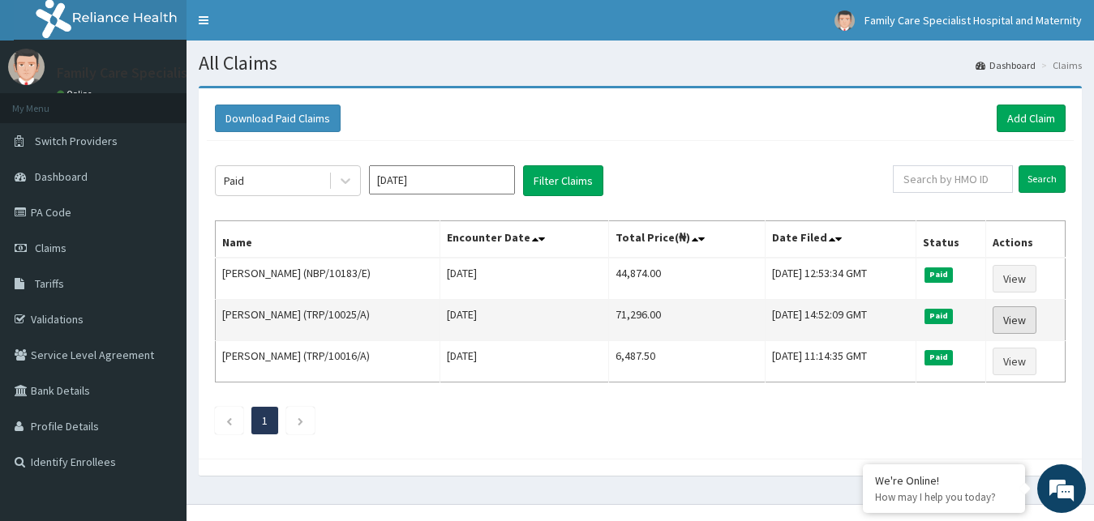
click at [1021, 320] on link "View" at bounding box center [1015, 321] width 44 height 28
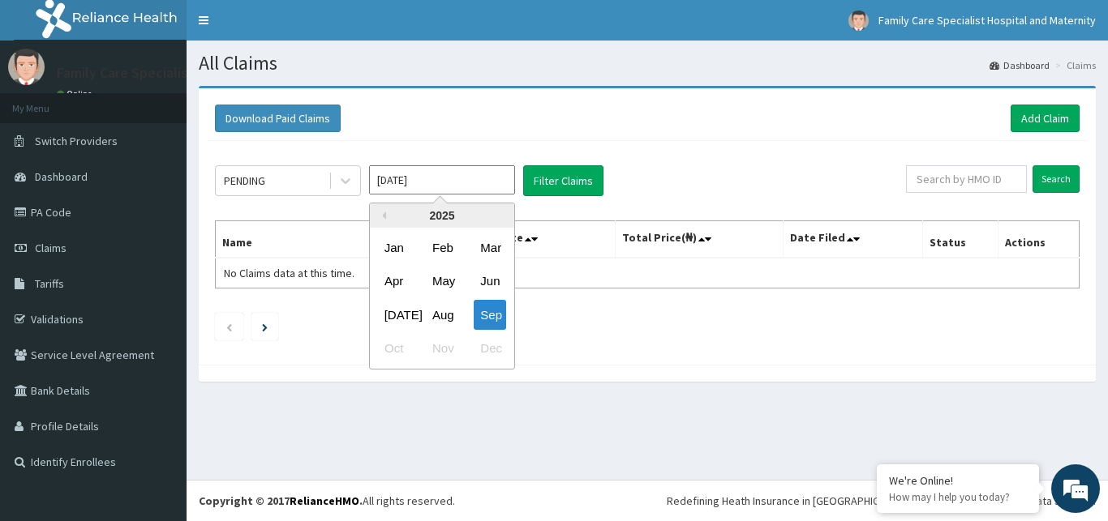
click at [452, 185] on input "[DATE]" at bounding box center [442, 179] width 146 height 29
click at [394, 317] on div "[DATE]" at bounding box center [394, 315] width 32 height 30
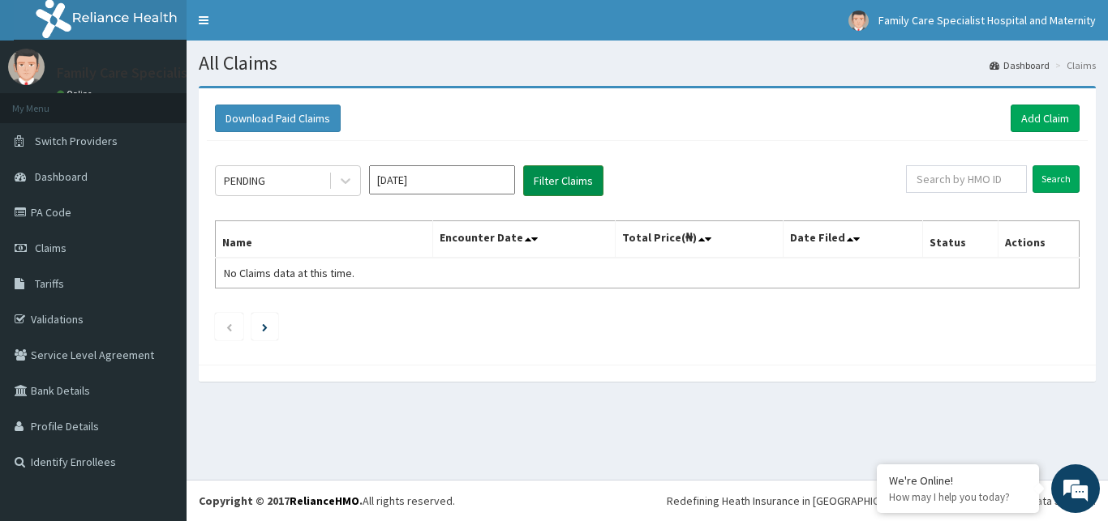
click at [551, 183] on button "Filter Claims" at bounding box center [563, 180] width 80 height 31
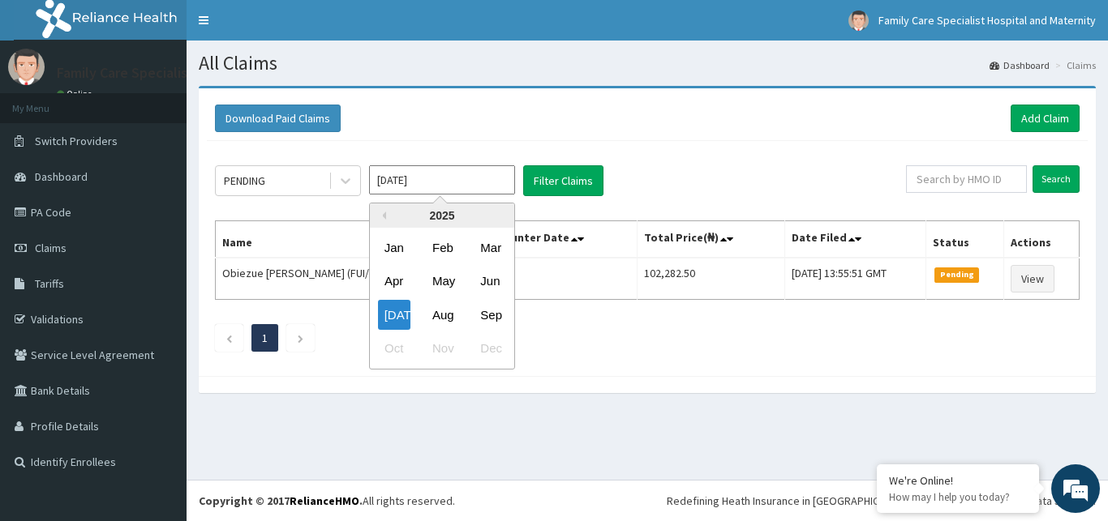
click at [451, 179] on input "[DATE]" at bounding box center [442, 179] width 146 height 29
click at [441, 323] on div "Aug" at bounding box center [442, 315] width 32 height 30
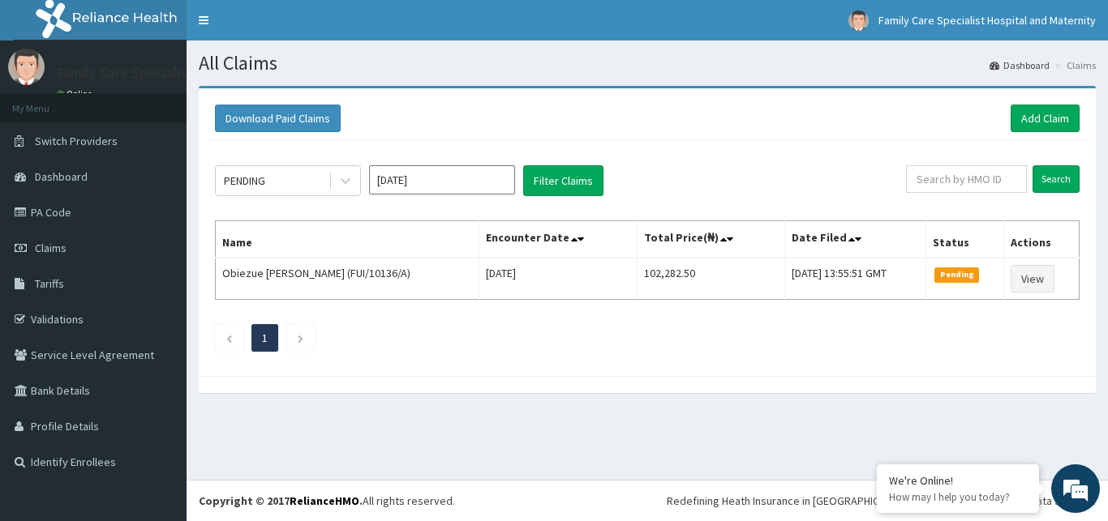
type input "Aug 2025"
click at [560, 172] on button "Filter Claims" at bounding box center [563, 180] width 80 height 31
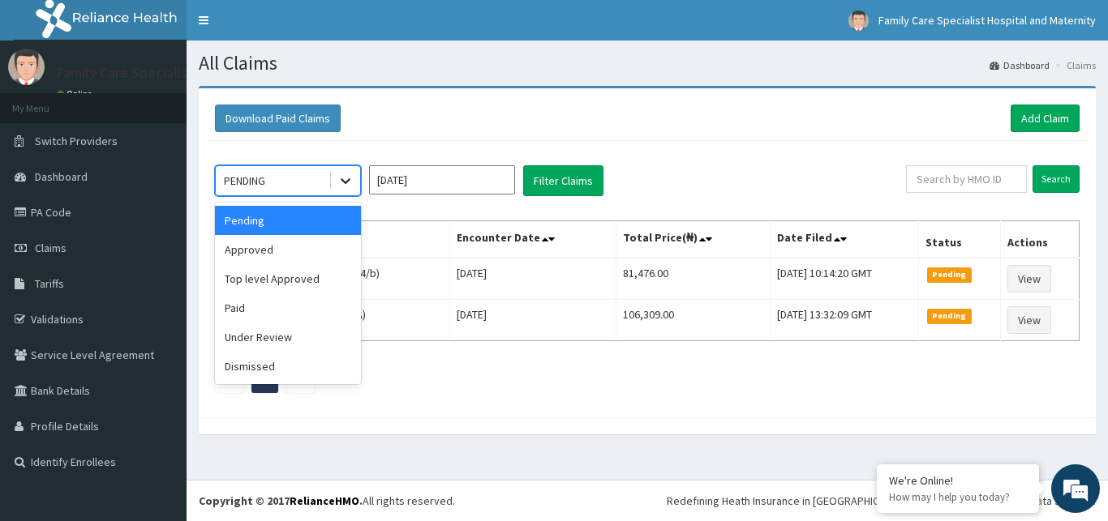
click at [343, 172] on div at bounding box center [345, 180] width 29 height 29
click at [247, 310] on div "Paid" at bounding box center [288, 308] width 146 height 29
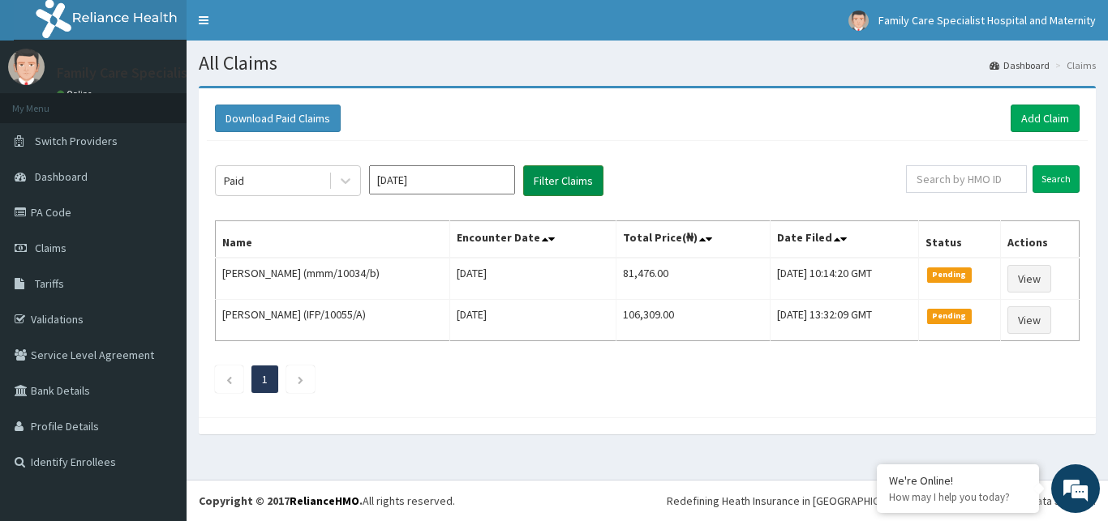
click at [567, 172] on button "Filter Claims" at bounding box center [563, 180] width 80 height 31
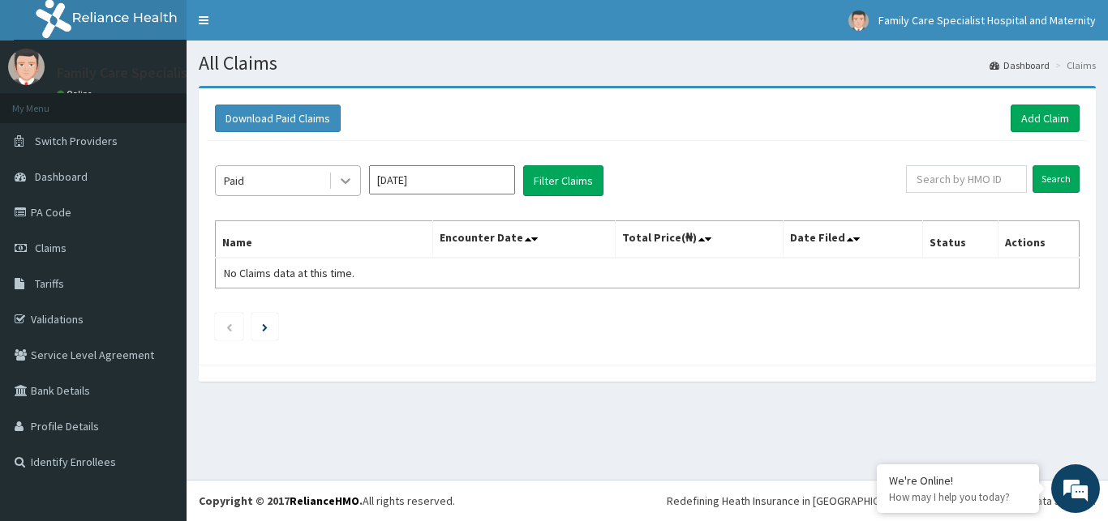
click at [343, 177] on icon at bounding box center [345, 181] width 16 height 16
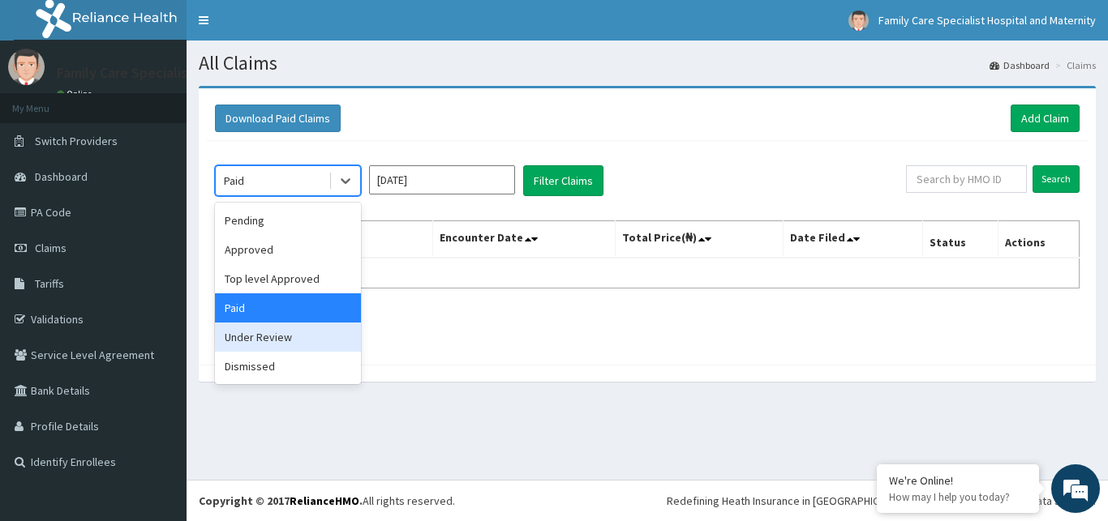
click at [269, 335] on div "Under Review" at bounding box center [288, 337] width 146 height 29
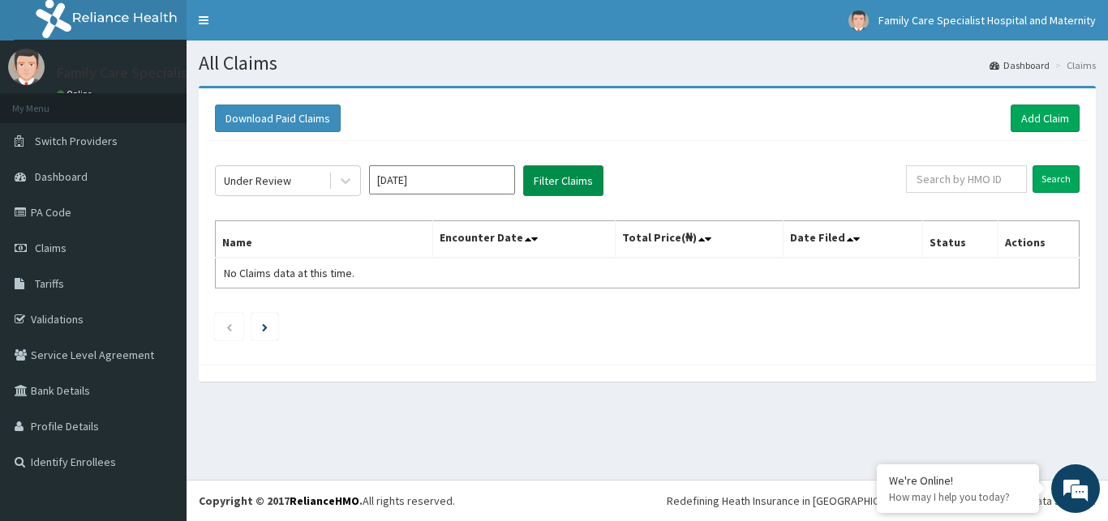
click at [569, 189] on button "Filter Claims" at bounding box center [563, 180] width 80 height 31
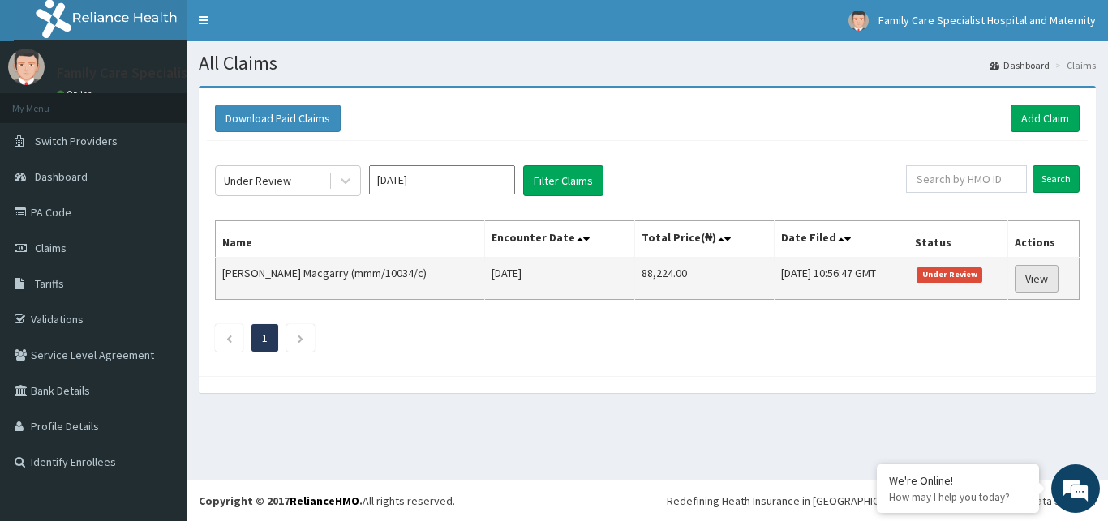
click at [1037, 282] on link "View" at bounding box center [1036, 279] width 44 height 28
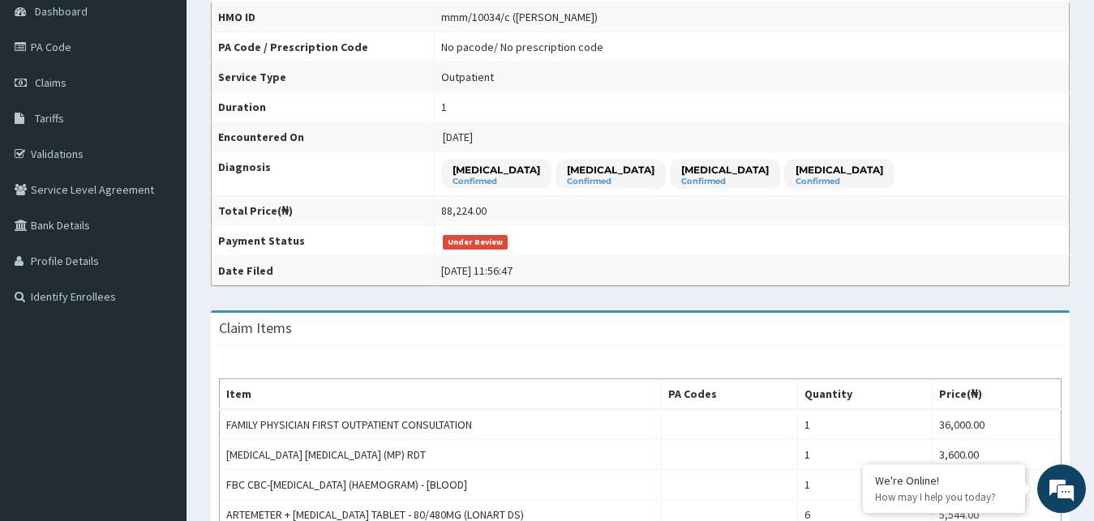
scroll to position [48, 0]
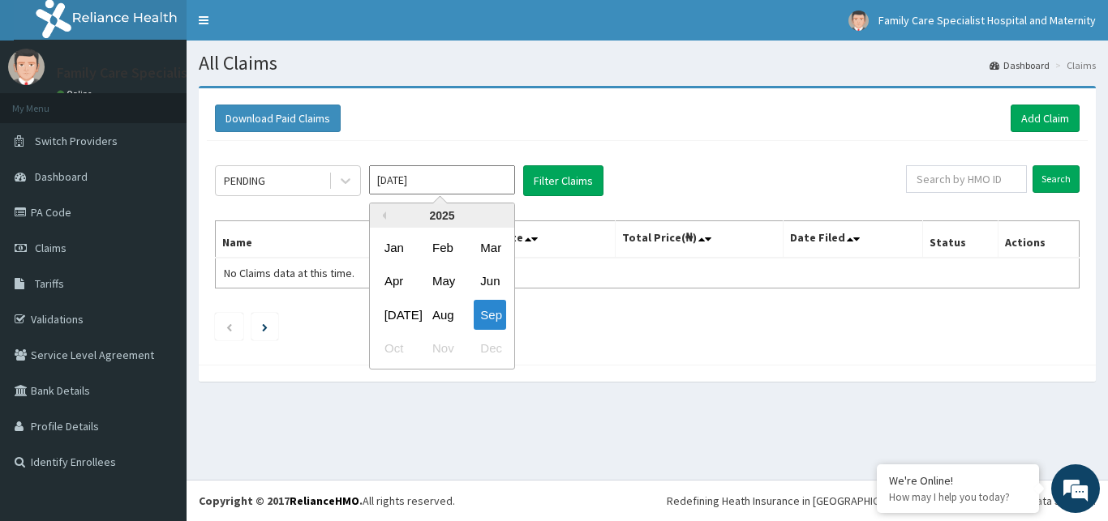
click at [460, 179] on input "[DATE]" at bounding box center [442, 179] width 146 height 29
click at [493, 314] on div "Sep" at bounding box center [490, 315] width 32 height 30
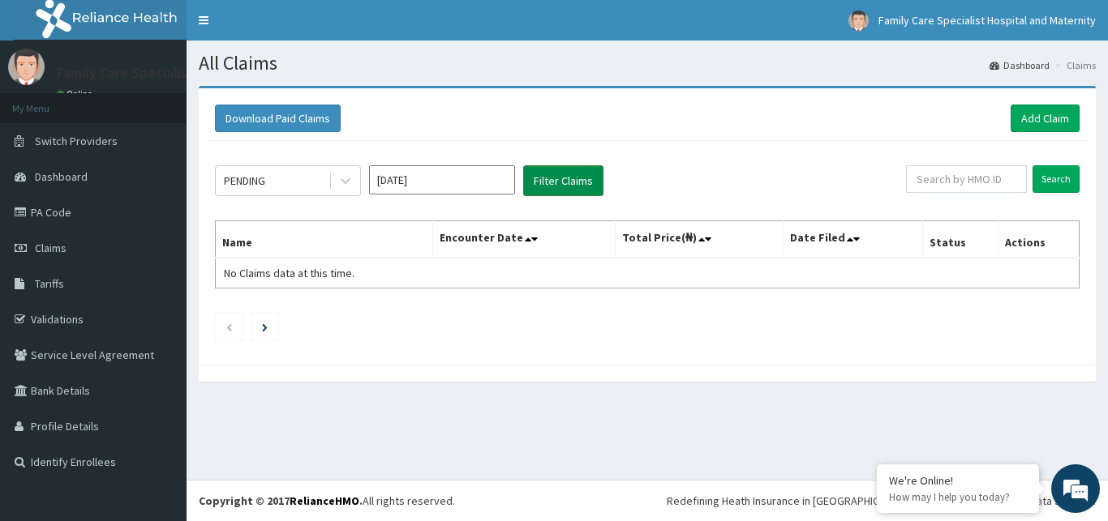
click at [566, 181] on button "Filter Claims" at bounding box center [563, 180] width 80 height 31
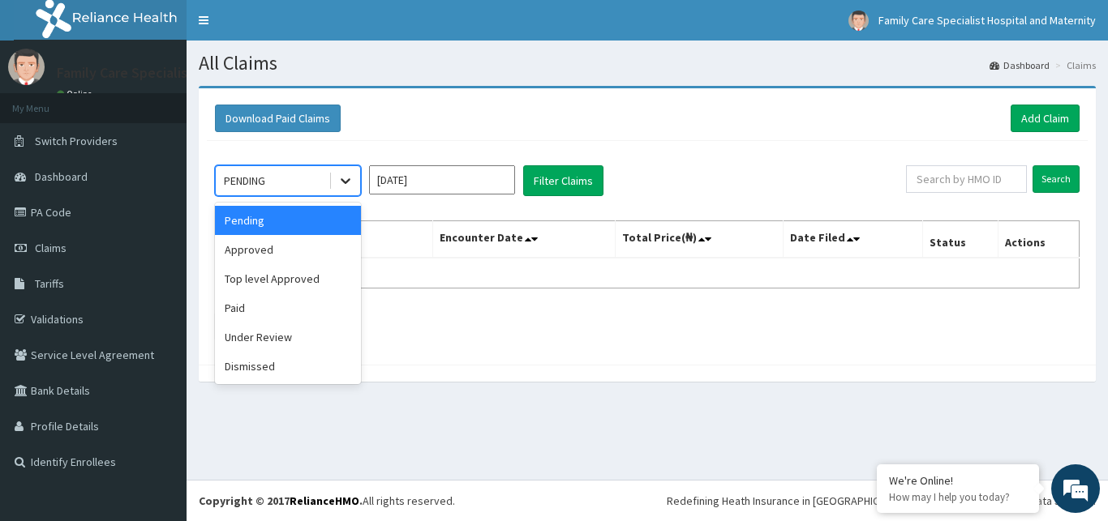
click at [347, 182] on icon at bounding box center [346, 182] width 10 height 6
click at [278, 250] on div "Approved" at bounding box center [288, 249] width 146 height 29
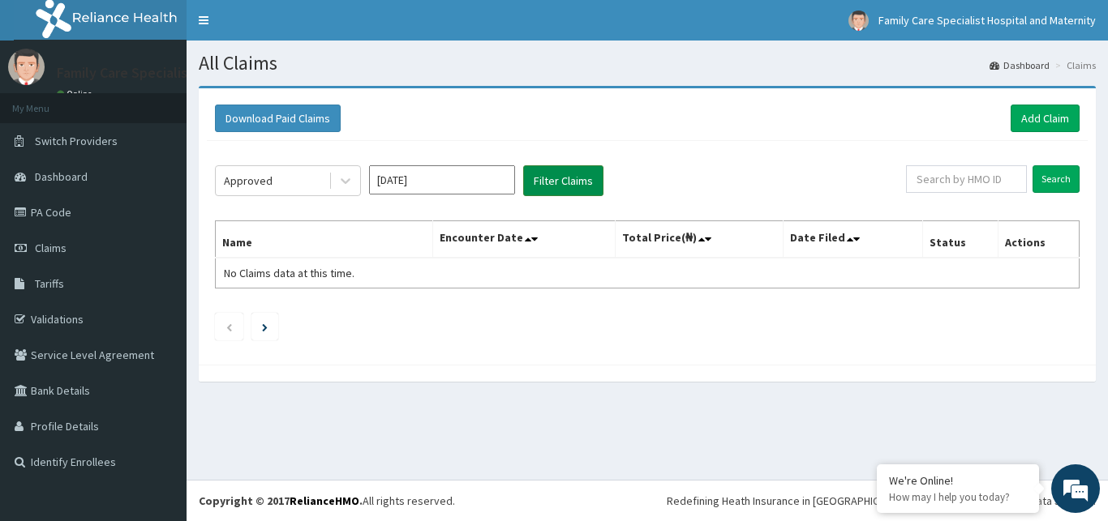
click at [551, 179] on button "Filter Claims" at bounding box center [563, 180] width 80 height 31
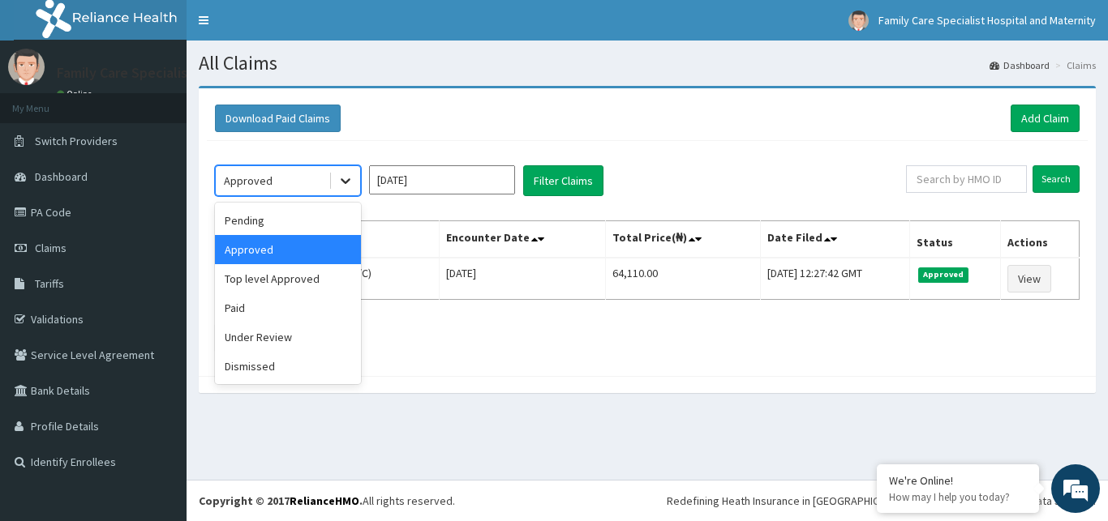
click at [348, 179] on icon at bounding box center [345, 181] width 16 height 16
click at [282, 280] on div "Top level Approved" at bounding box center [288, 278] width 146 height 29
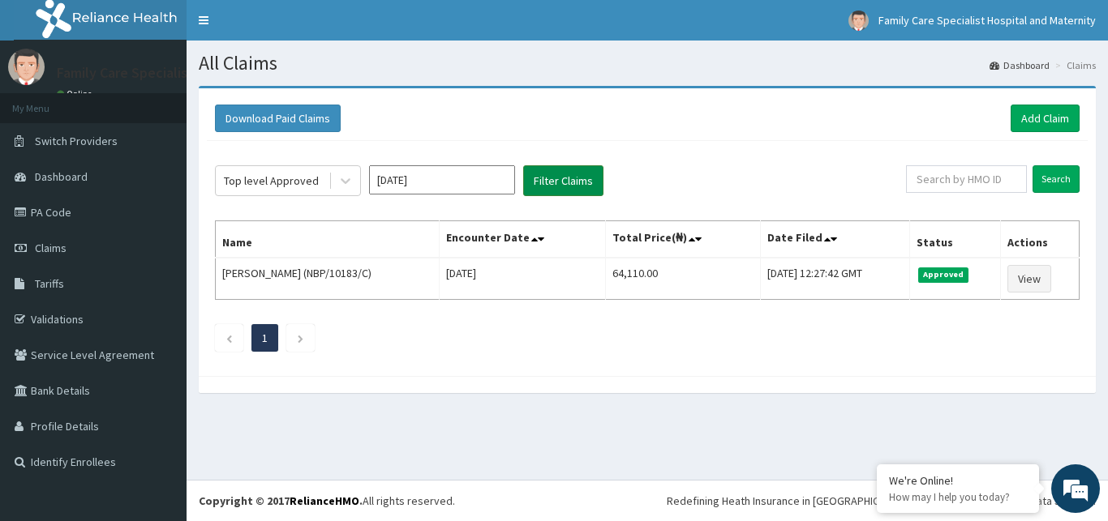
click at [552, 189] on button "Filter Claims" at bounding box center [563, 180] width 80 height 31
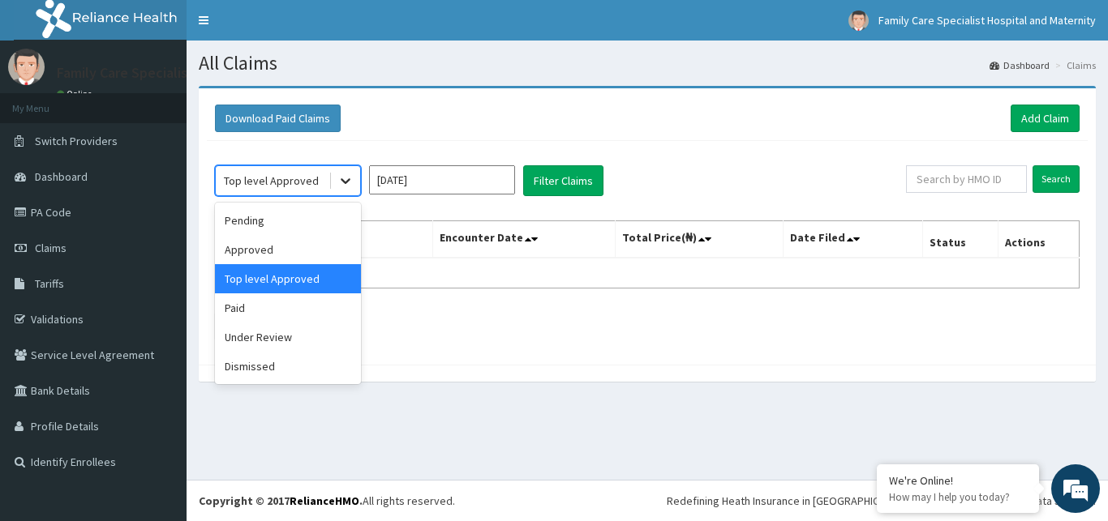
click at [345, 184] on icon at bounding box center [345, 181] width 16 height 16
click at [275, 365] on div "Dismissed" at bounding box center [288, 366] width 146 height 29
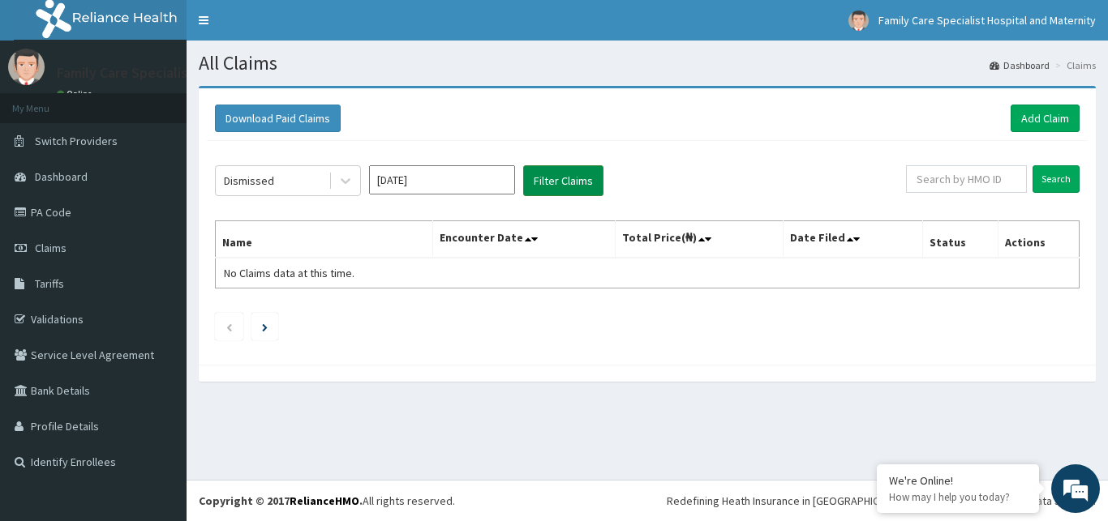
click at [569, 180] on button "Filter Claims" at bounding box center [563, 180] width 80 height 31
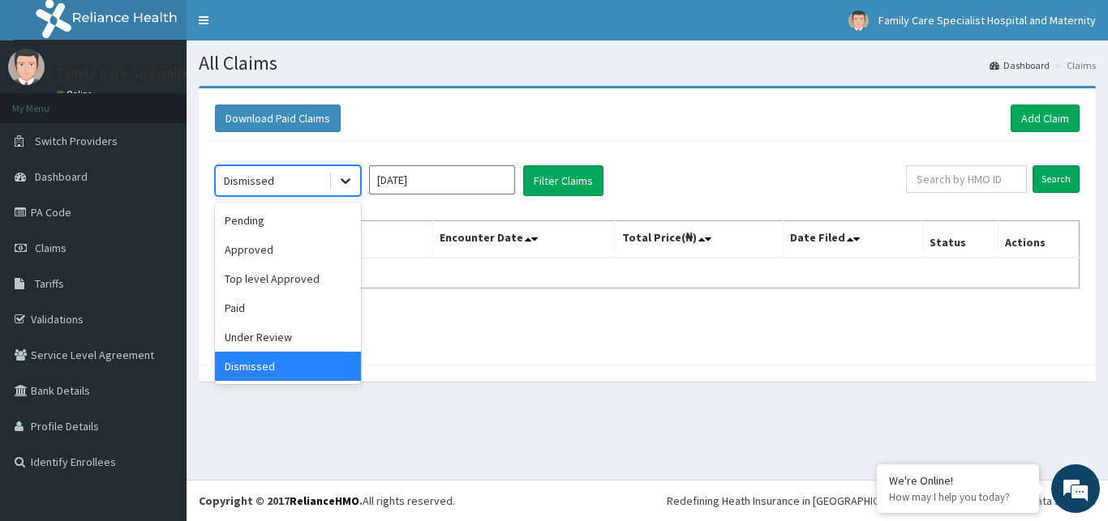
click at [345, 180] on icon at bounding box center [345, 181] width 16 height 16
click at [277, 337] on div "Under Review" at bounding box center [288, 337] width 146 height 29
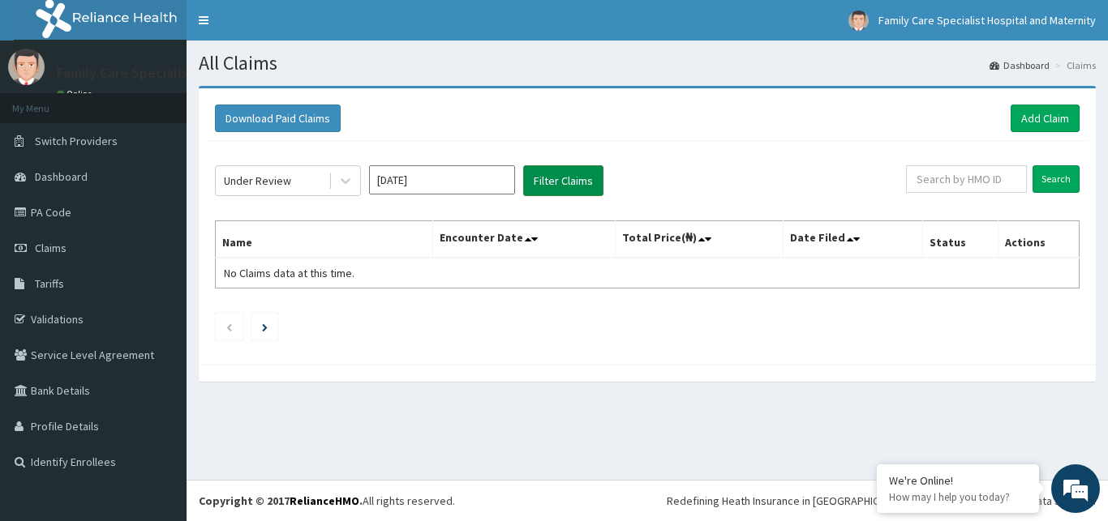
click at [542, 179] on button "Filter Claims" at bounding box center [563, 180] width 80 height 31
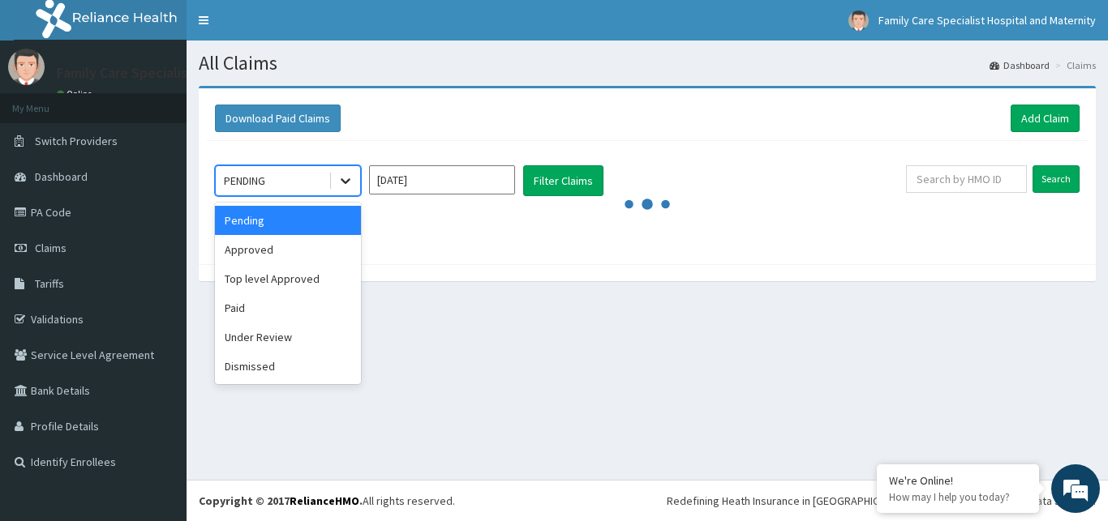
click at [348, 176] on icon at bounding box center [345, 181] width 16 height 16
click at [341, 183] on icon at bounding box center [345, 181] width 16 height 16
click at [345, 183] on icon at bounding box center [346, 182] width 10 height 6
